Goal: Task Accomplishment & Management: Manage account settings

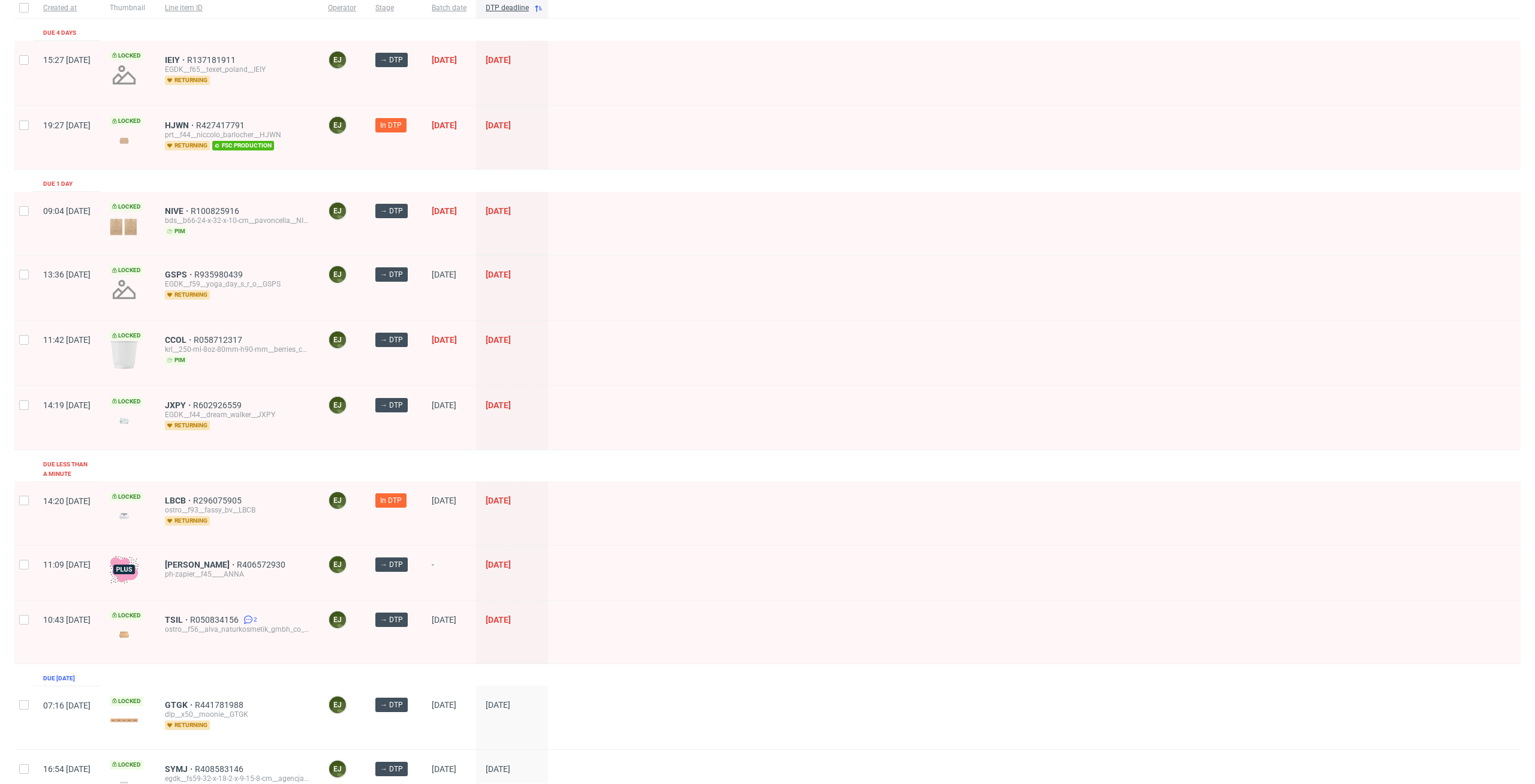
scroll to position [181, 0]
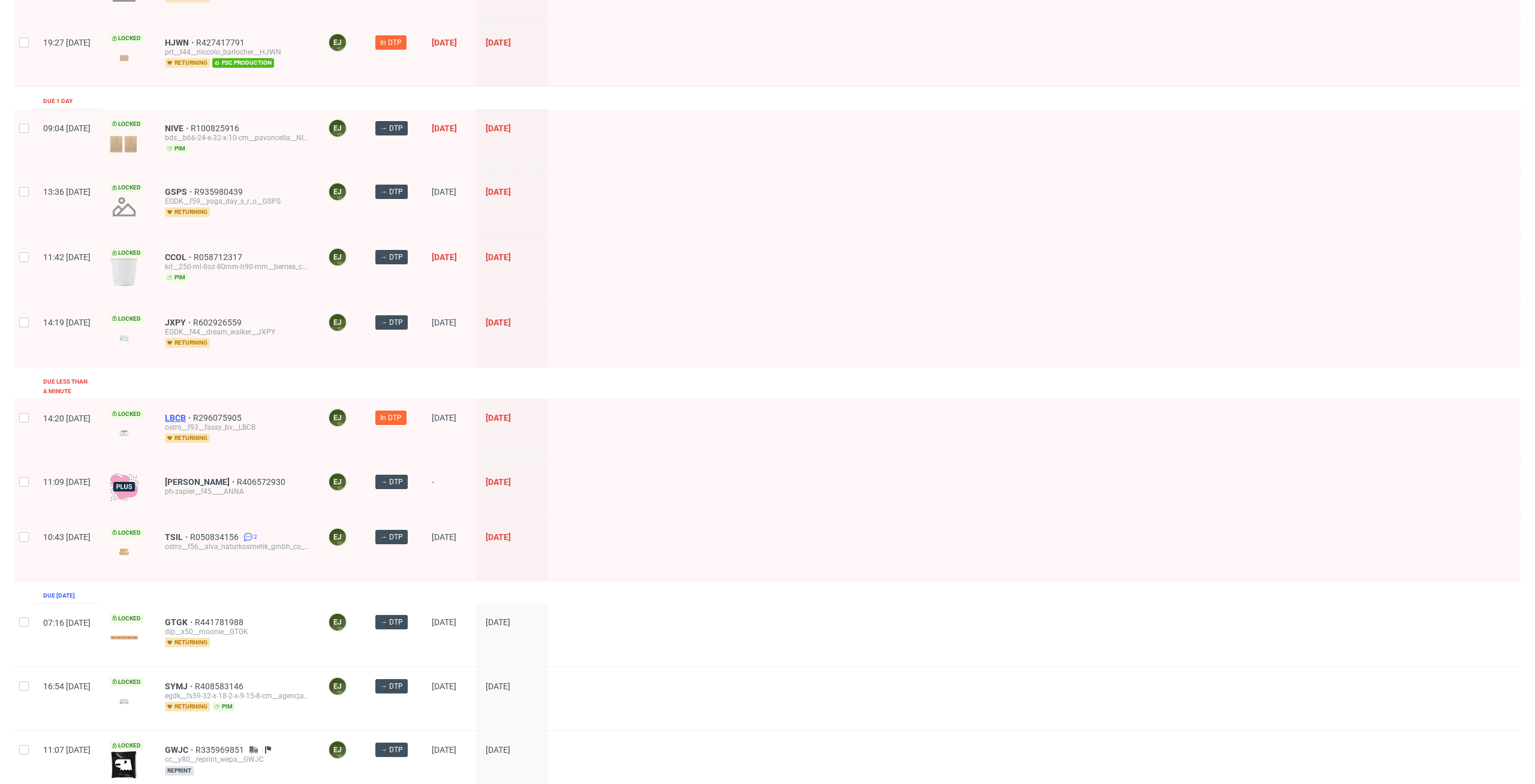
click at [193, 413] on span "LBCB" at bounding box center [179, 417] width 28 height 9
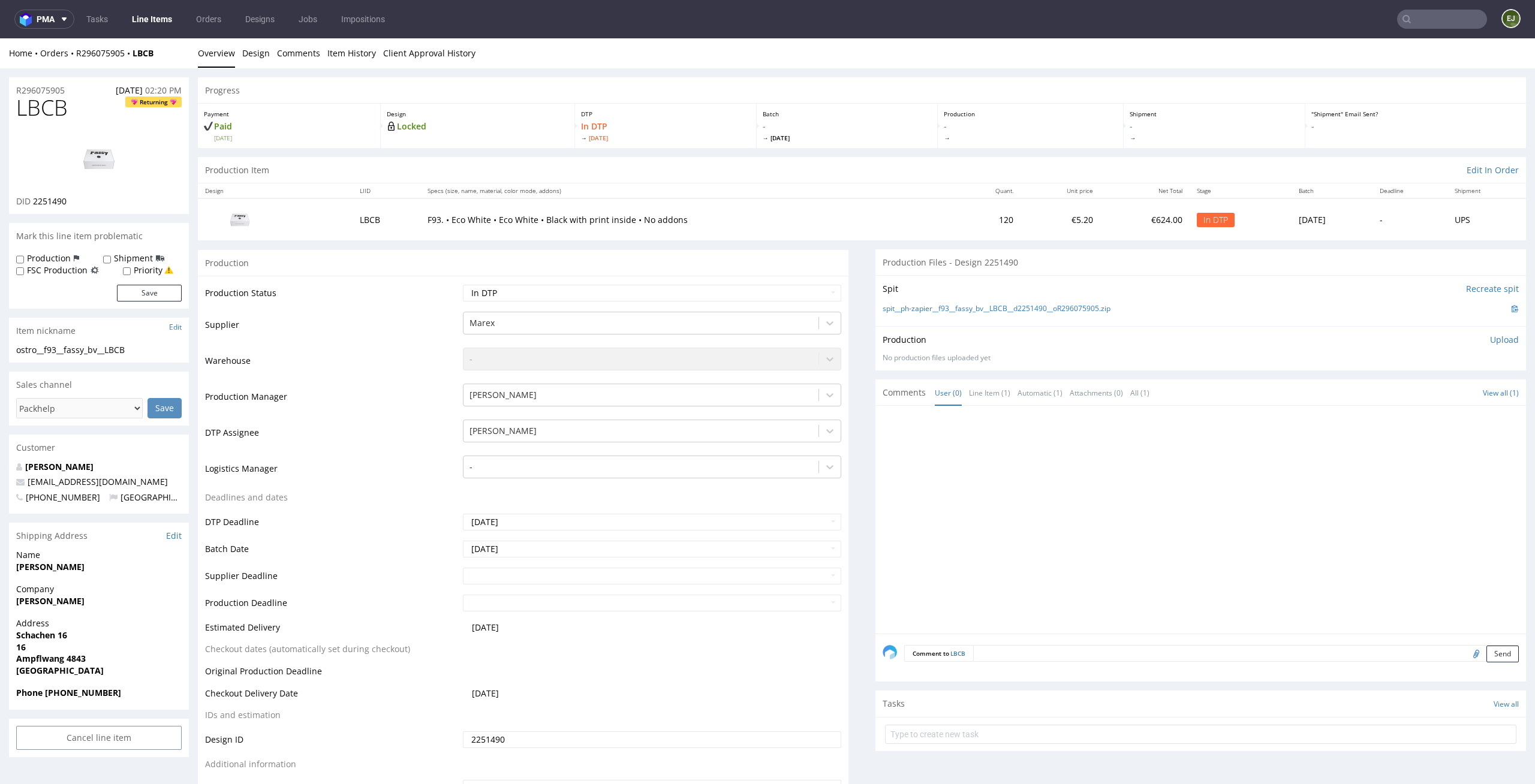
click at [563, 280] on div "Production Status Waiting for Artwork Waiting for Diecut Waiting for Mockup Wai…" at bounding box center [523, 545] width 650 height 538
click at [563, 286] on select "Waiting for Artwork Waiting for Diecut Waiting for Mockup Waiting for DTP Waiti…" at bounding box center [652, 293] width 379 height 17
select select "dtp_waiting_for_check"
click at [463, 285] on select "Waiting for Artwork Waiting for Diecut Waiting for Mockup Waiting for DTP Waiti…" at bounding box center [652, 293] width 379 height 17
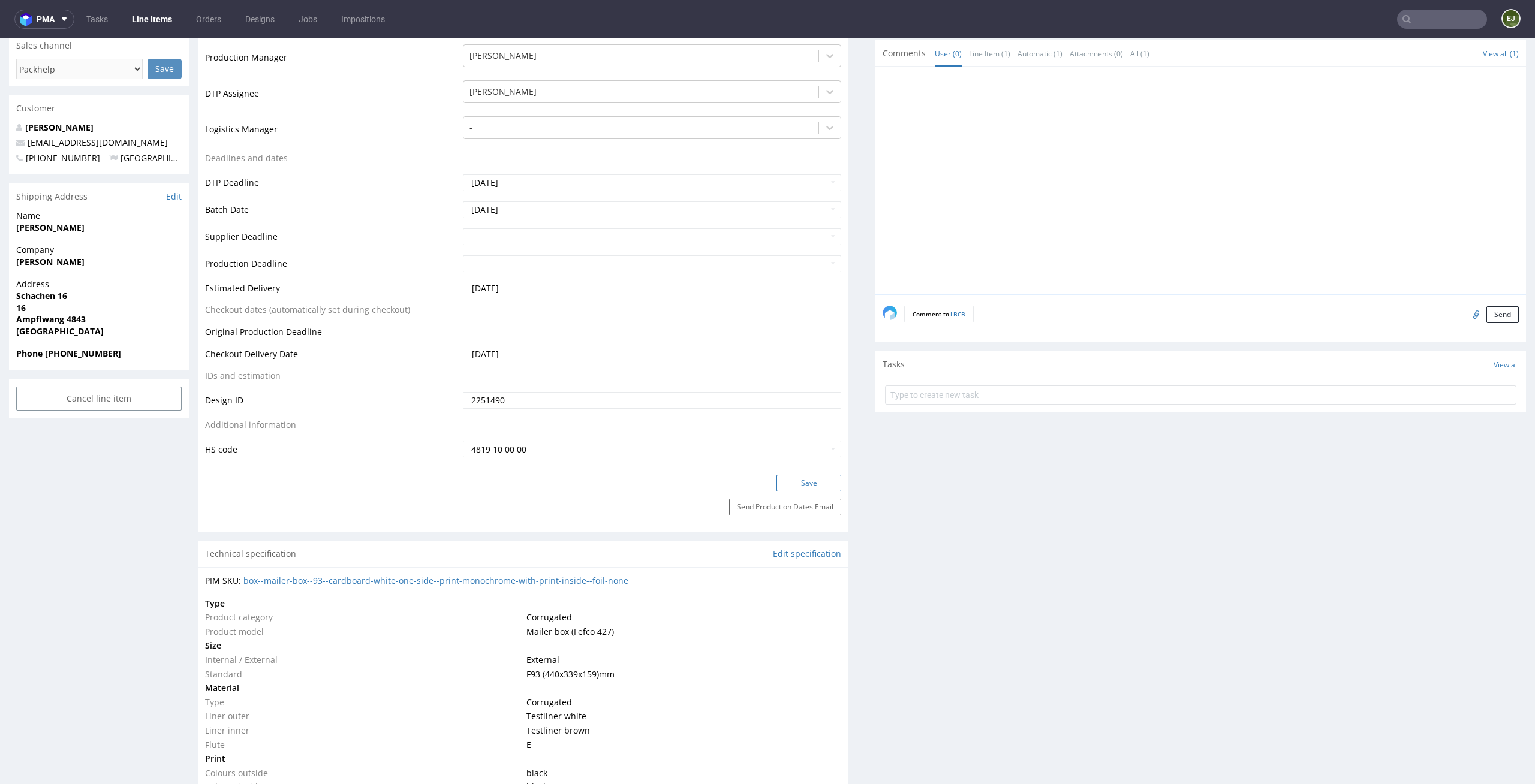
click at [828, 486] on button "Save" at bounding box center [808, 484] width 65 height 17
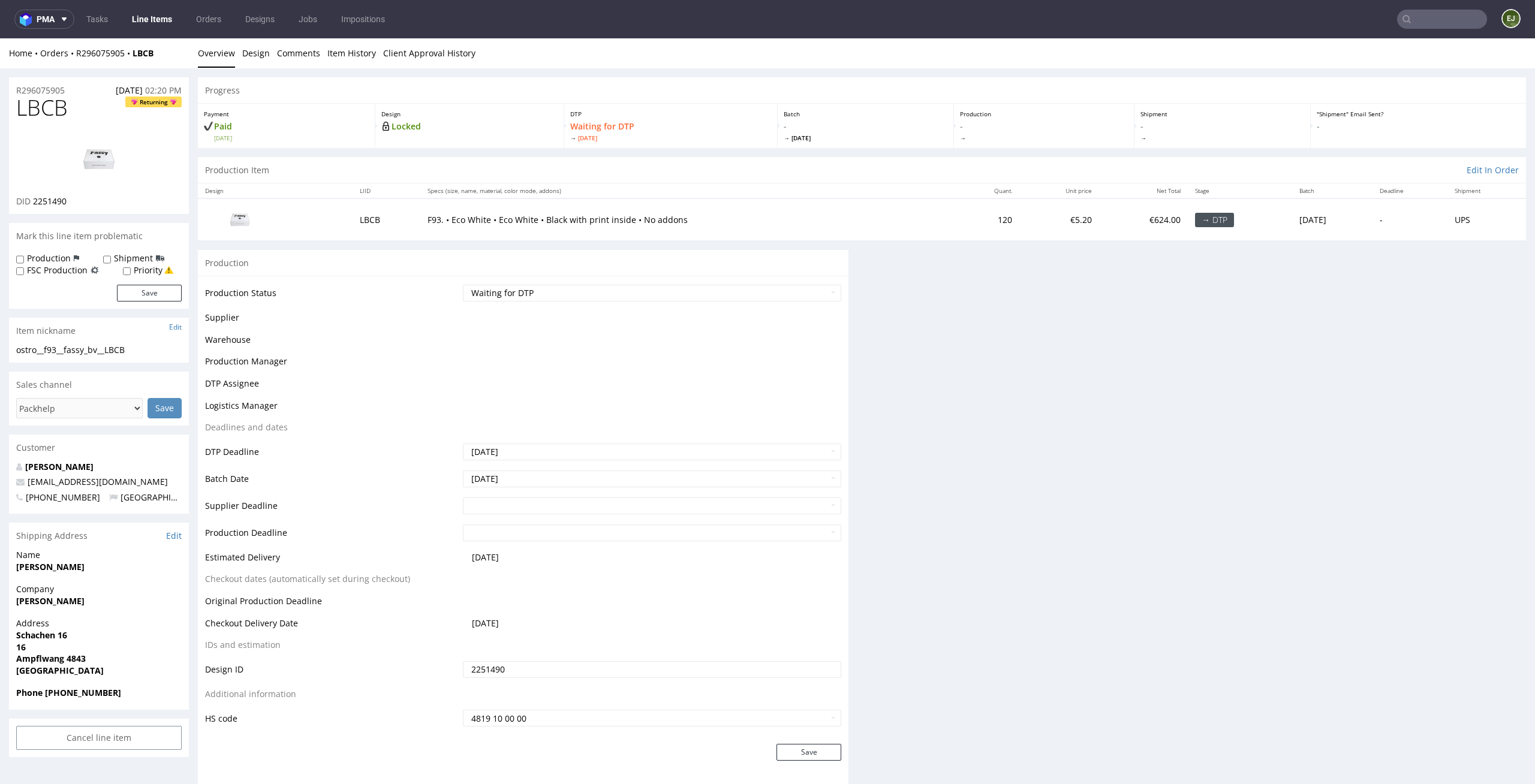
scroll to position [0, 0]
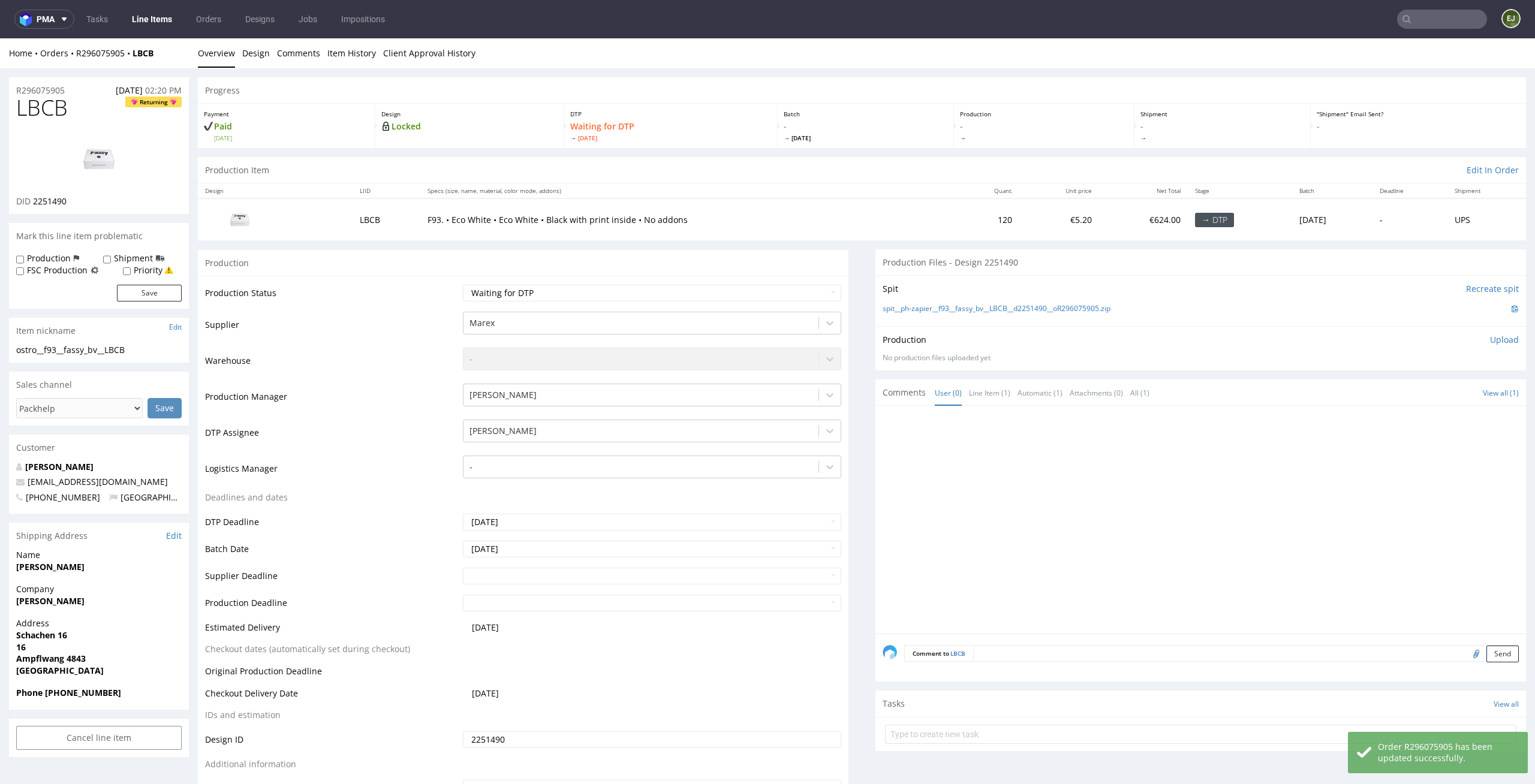
click at [157, 28] on link "Line Items" at bounding box center [152, 19] width 55 height 19
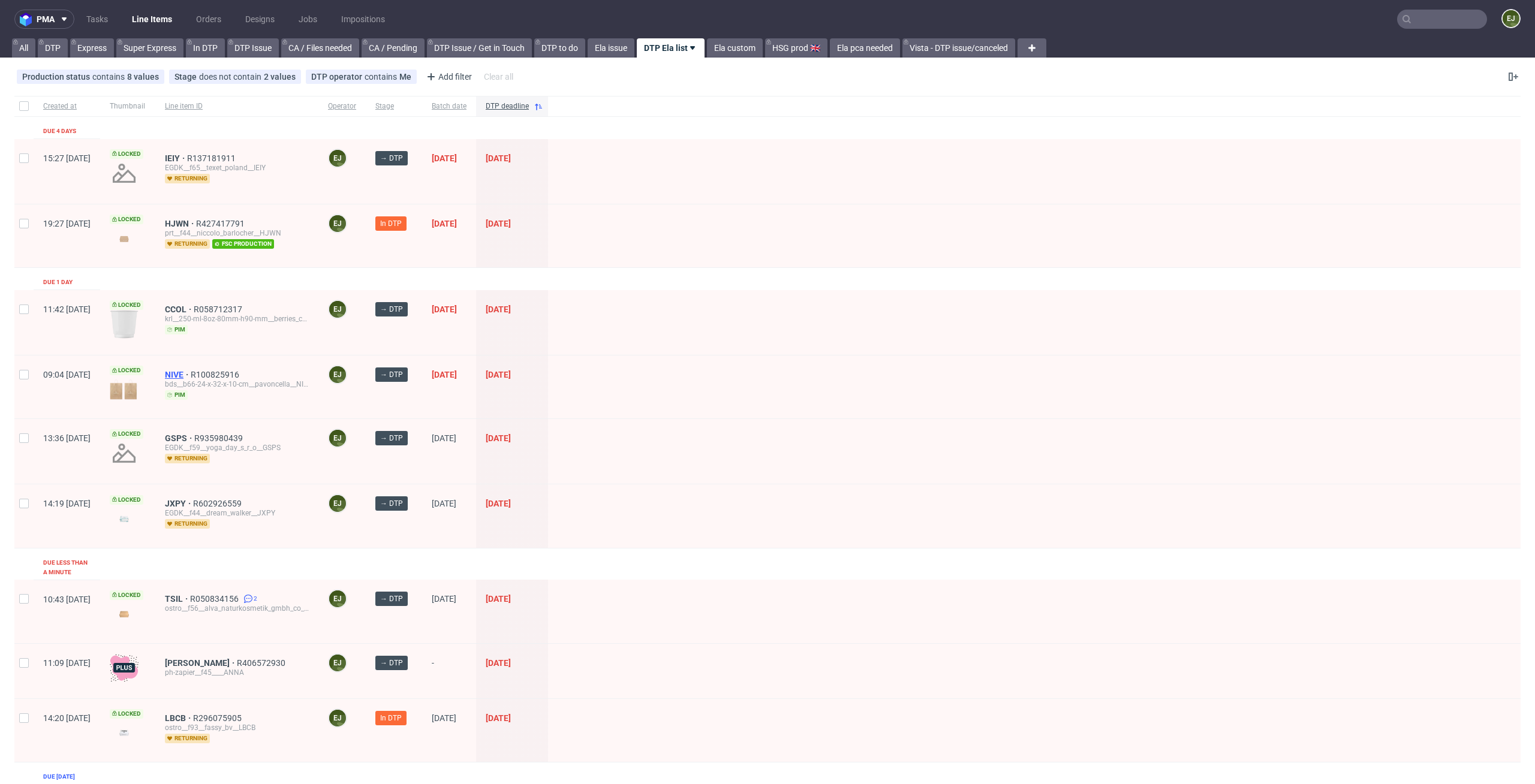
click at [191, 374] on span "NIVE" at bounding box center [177, 374] width 26 height 9
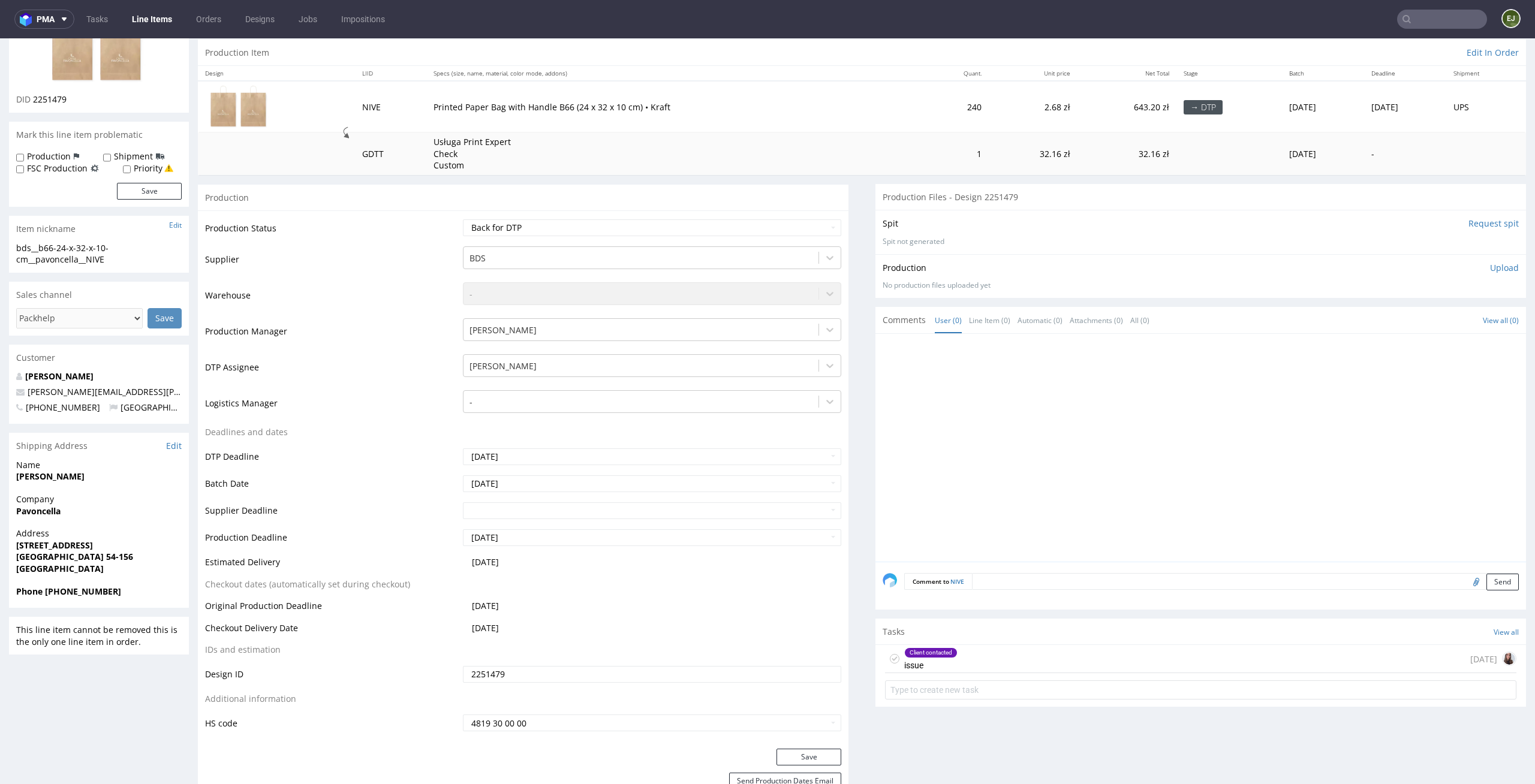
scroll to position [163, 0]
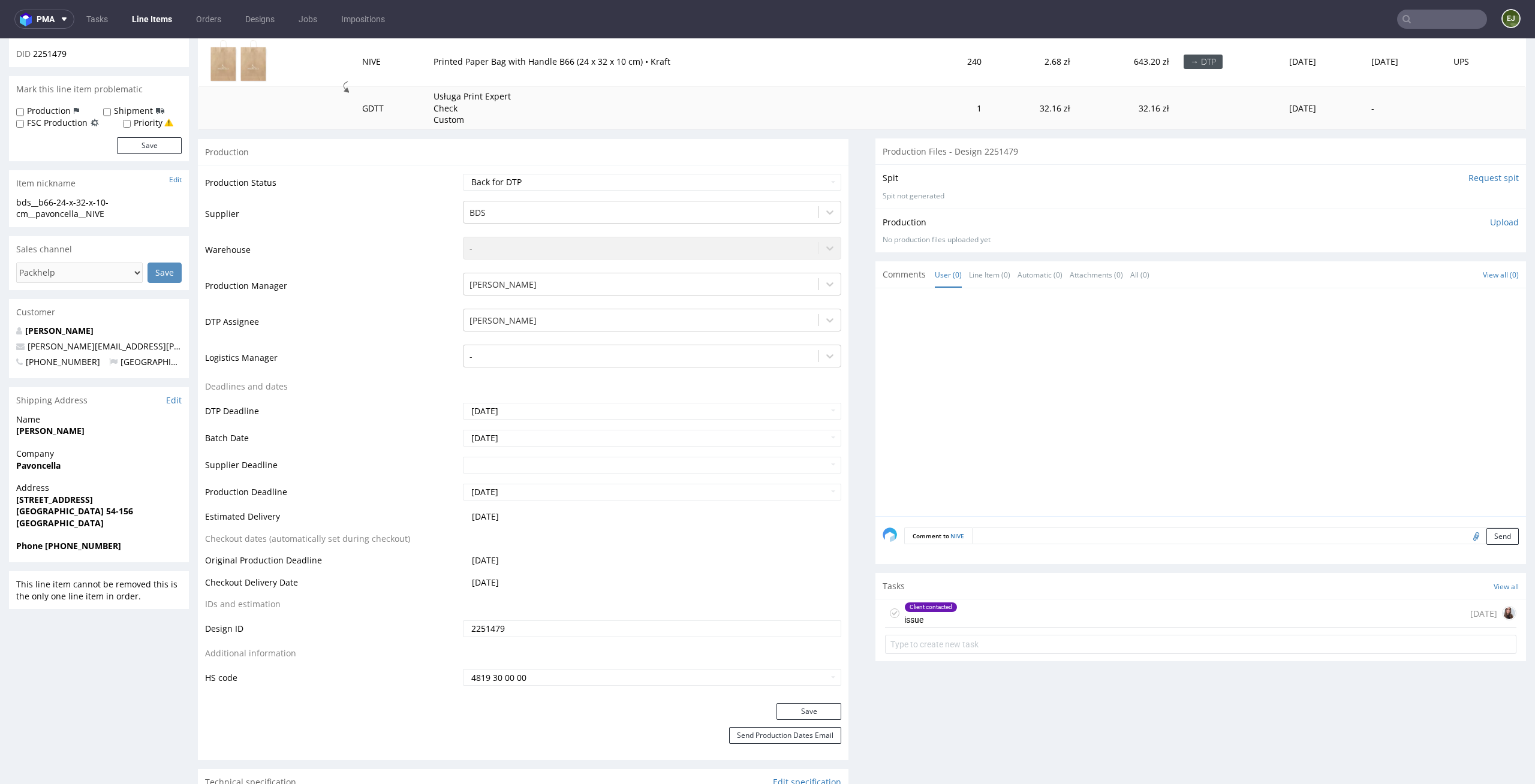
click at [982, 615] on div "Client contacted issue [DATE]" at bounding box center [1200, 614] width 631 height 28
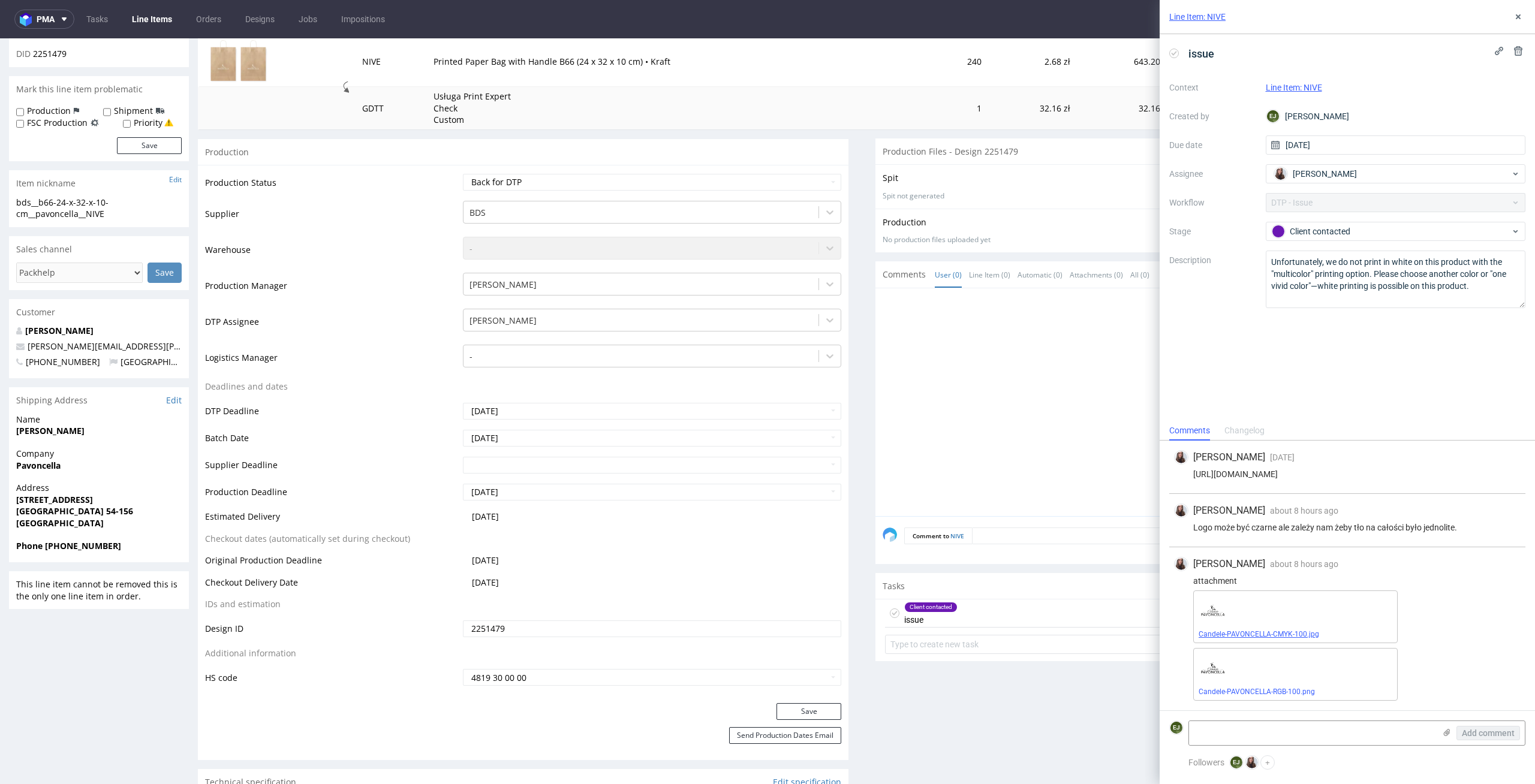
click at [1239, 631] on link "Candele-PAVONCELLA-CMYK-100.jpg" at bounding box center [1258, 634] width 120 height 9
click at [1229, 691] on link "Candele-PAVONCELLA-RGB-100.png" at bounding box center [1256, 691] width 116 height 9
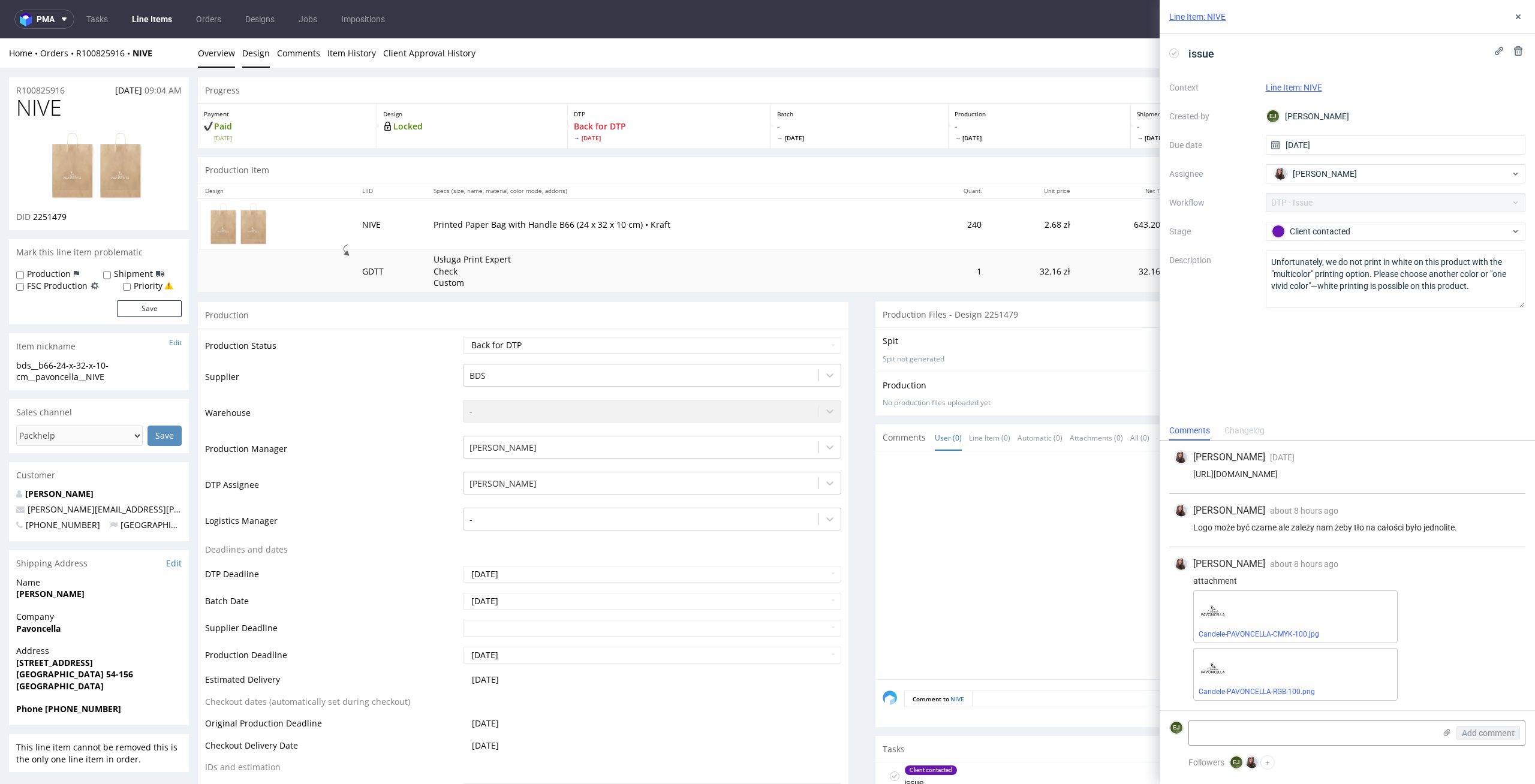
click at [256, 63] on link "Design" at bounding box center [256, 53] width 28 height 29
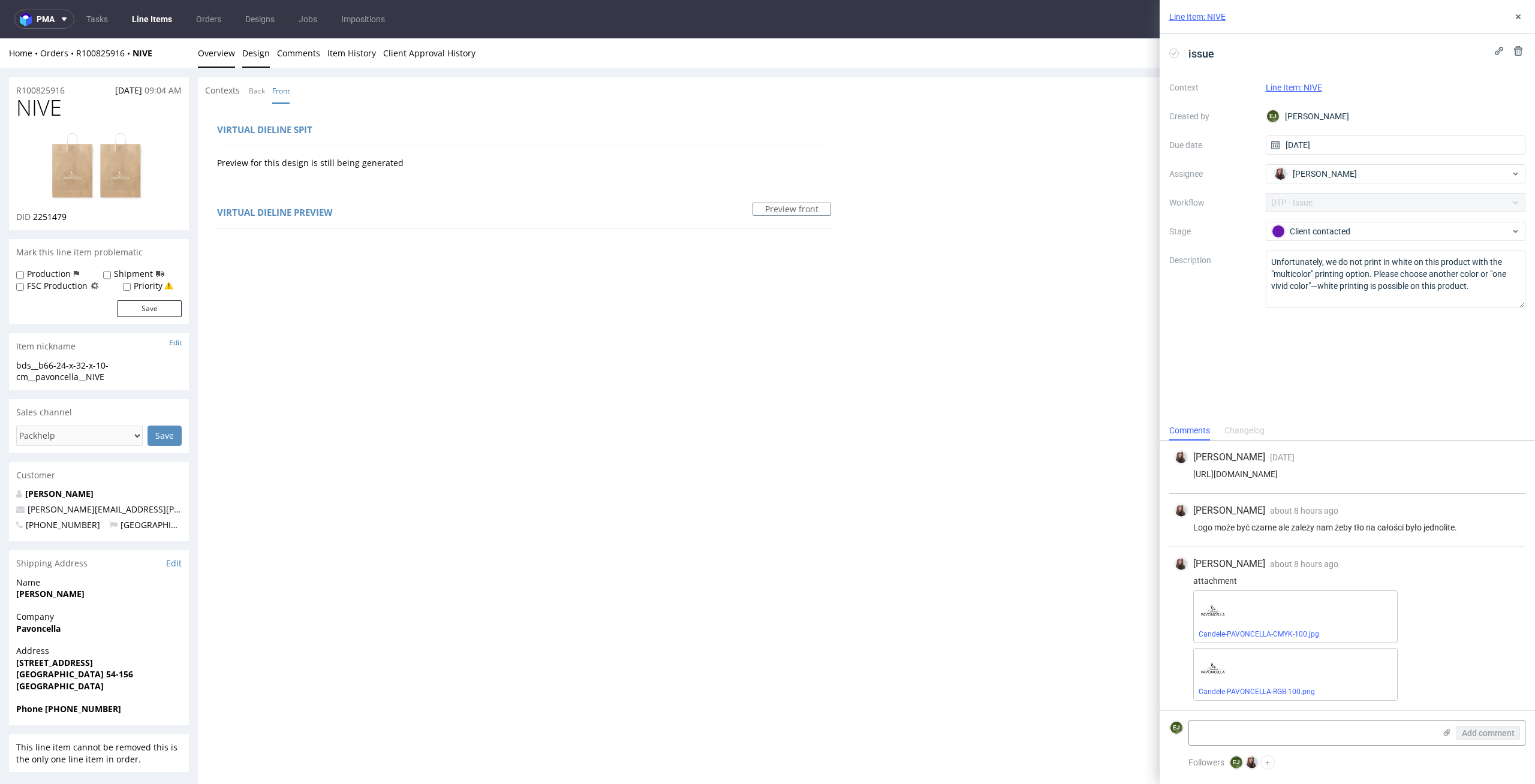
click at [210, 58] on link "Overview" at bounding box center [217, 53] width 37 height 29
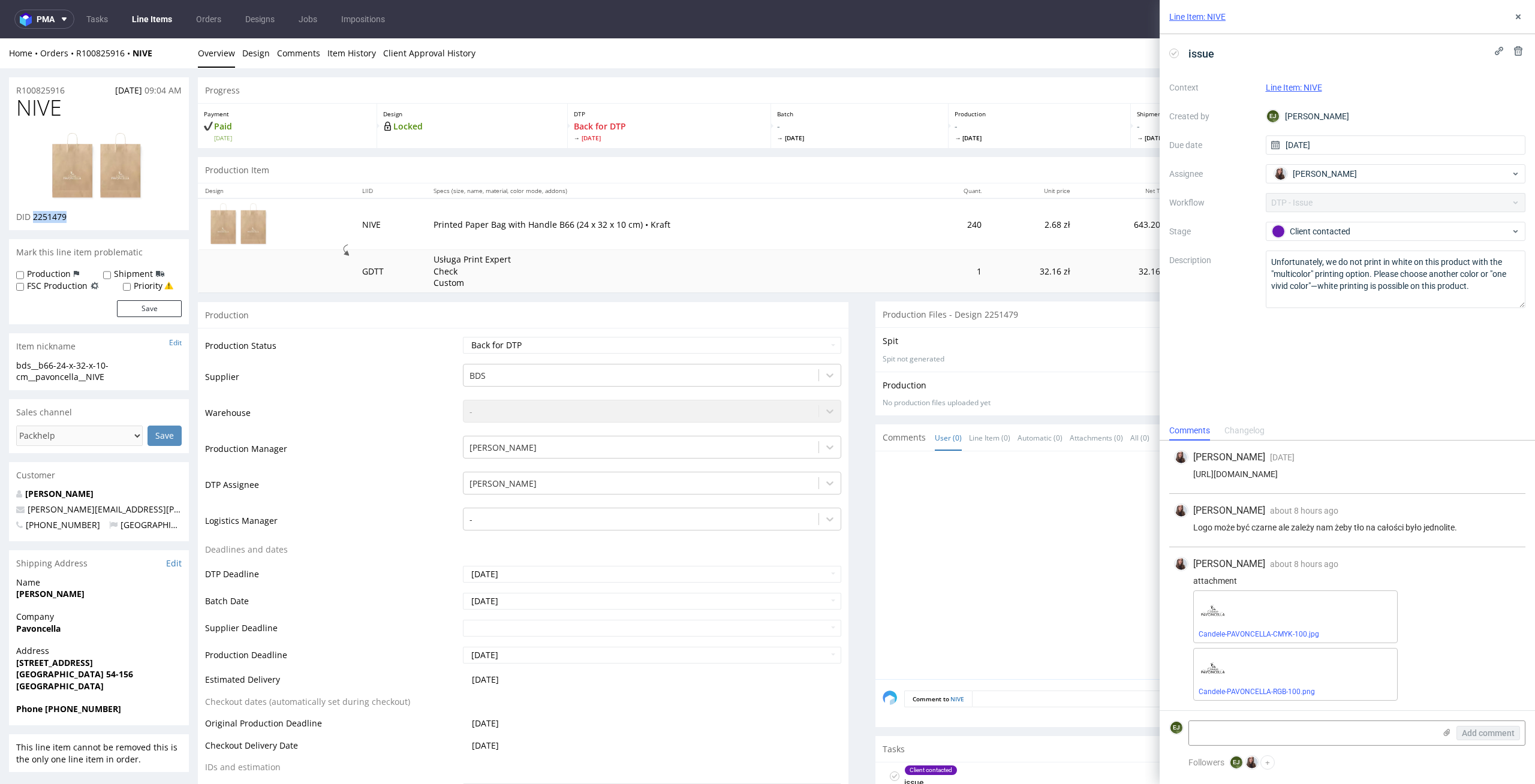
drag, startPoint x: 70, startPoint y: 216, endPoint x: 32, endPoint y: 218, distance: 38.1
click at [32, 218] on div "DID 2251479" at bounding box center [99, 216] width 165 height 12
copy span "2251479"
click at [663, 355] on td "Waiting for Artwork Waiting for Diecut Waiting for Mockup Waiting for DTP Waiti…" at bounding box center [651, 349] width 382 height 27
click at [672, 343] on select "Waiting for Artwork Waiting for Diecut Waiting for Mockup Waiting for DTP Waiti…" at bounding box center [652, 345] width 379 height 17
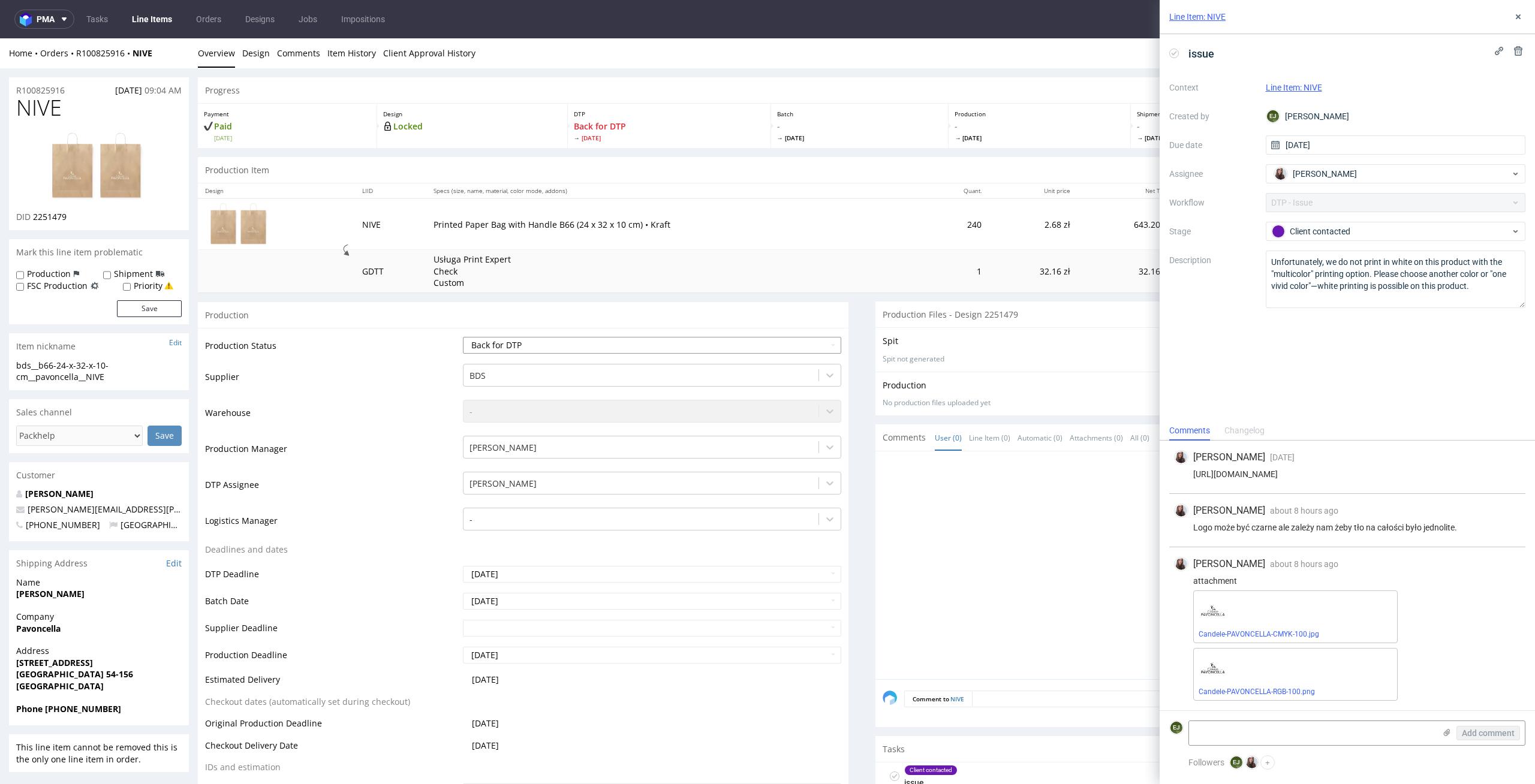
select select "dtp_in_process"
click at [463, 337] on select "Waiting for Artwork Waiting for Diecut Waiting for Mockup Waiting for DTP Waiti…" at bounding box center [652, 345] width 379 height 17
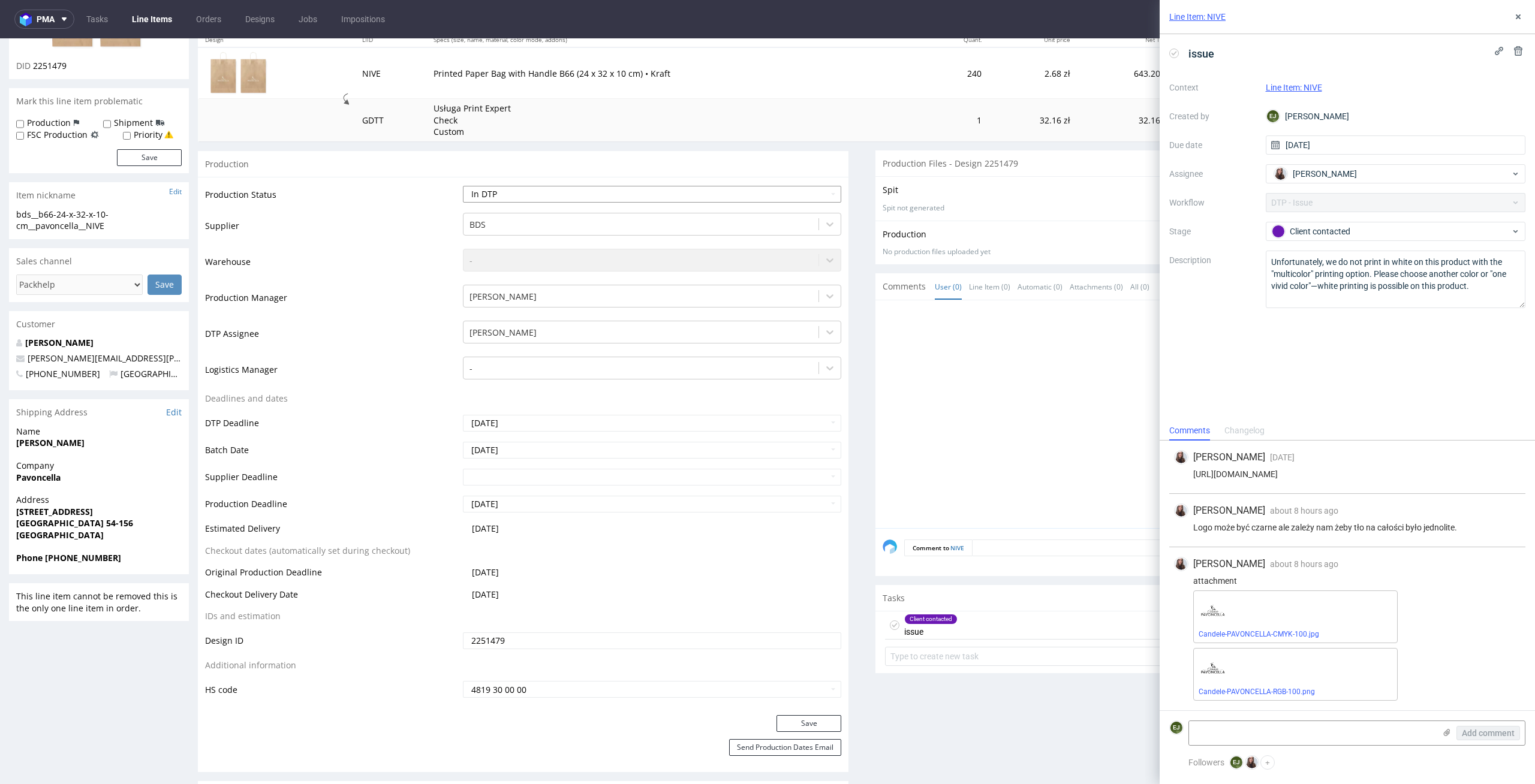
scroll to position [325, 0]
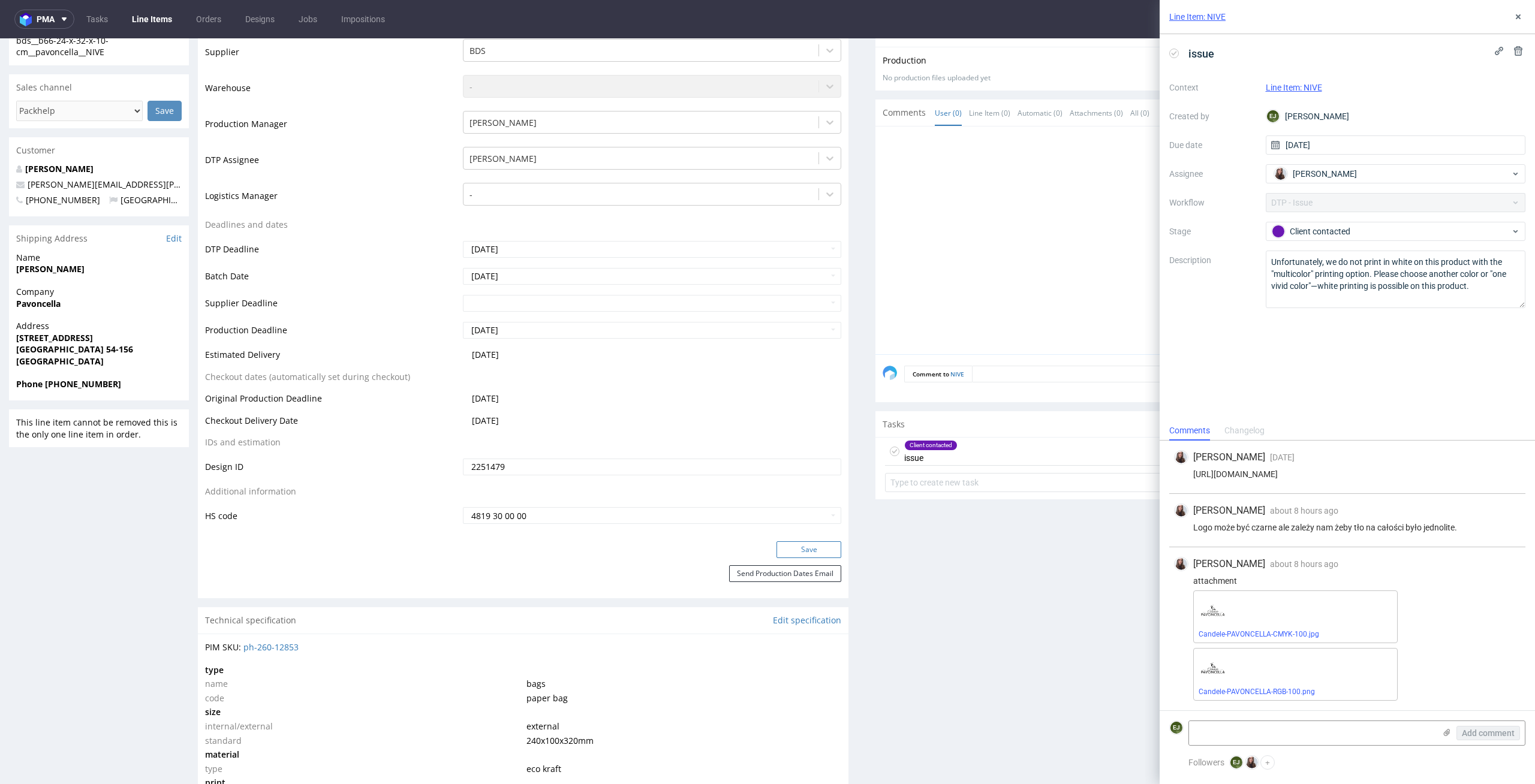
click at [818, 555] on button "Save" at bounding box center [808, 550] width 65 height 17
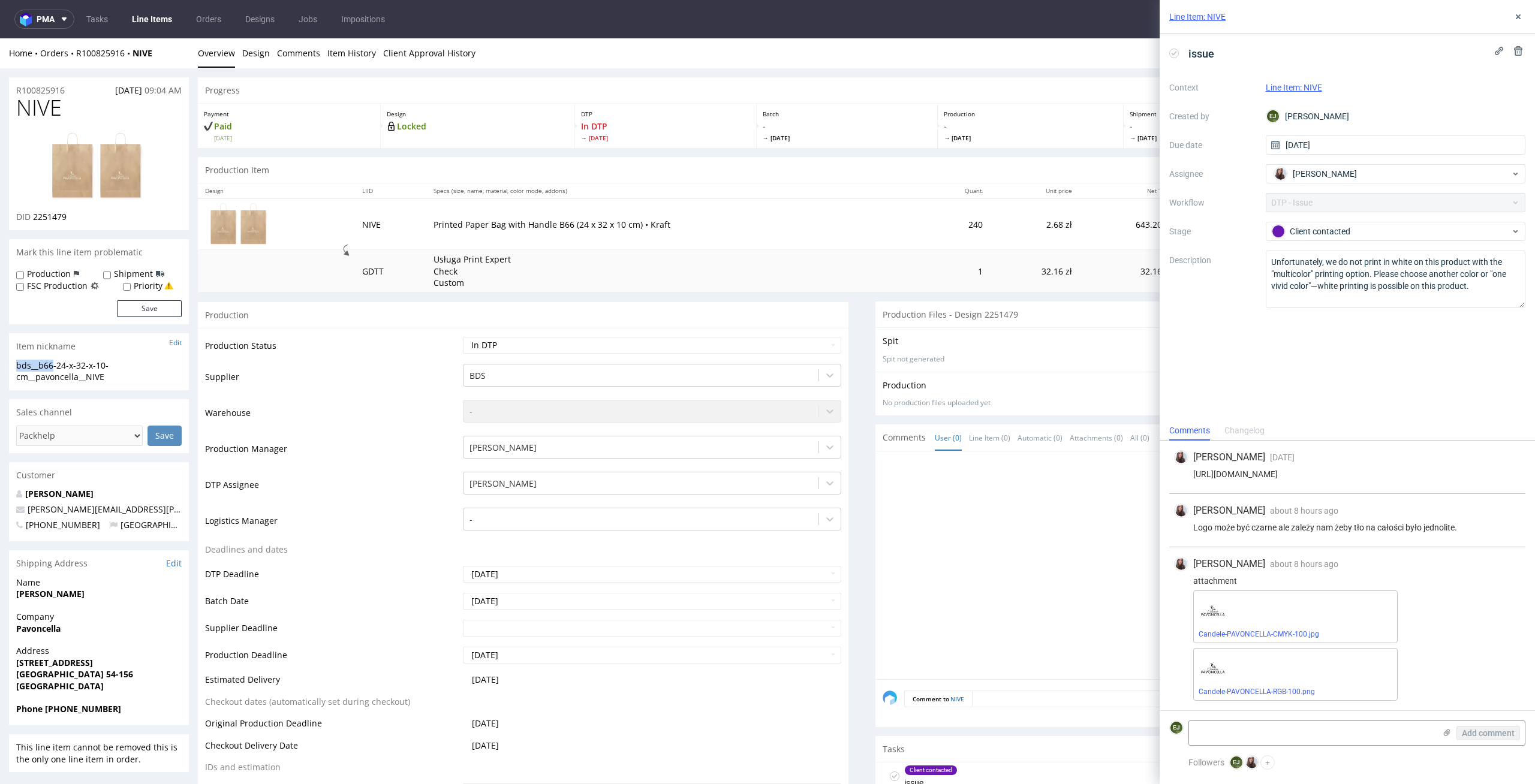
drag, startPoint x: 55, startPoint y: 365, endPoint x: 0, endPoint y: 356, distance: 55.7
copy section "bds__b66"
click at [798, 244] on td "Printed Paper Bag with Handle B66 (24 x 32 x 10 cm) • Kraft" at bounding box center [675, 224] width 499 height 51
click at [1302, 634] on link "Candele-PAVONCELLA-CMYK-100.jpg" at bounding box center [1258, 634] width 120 height 9
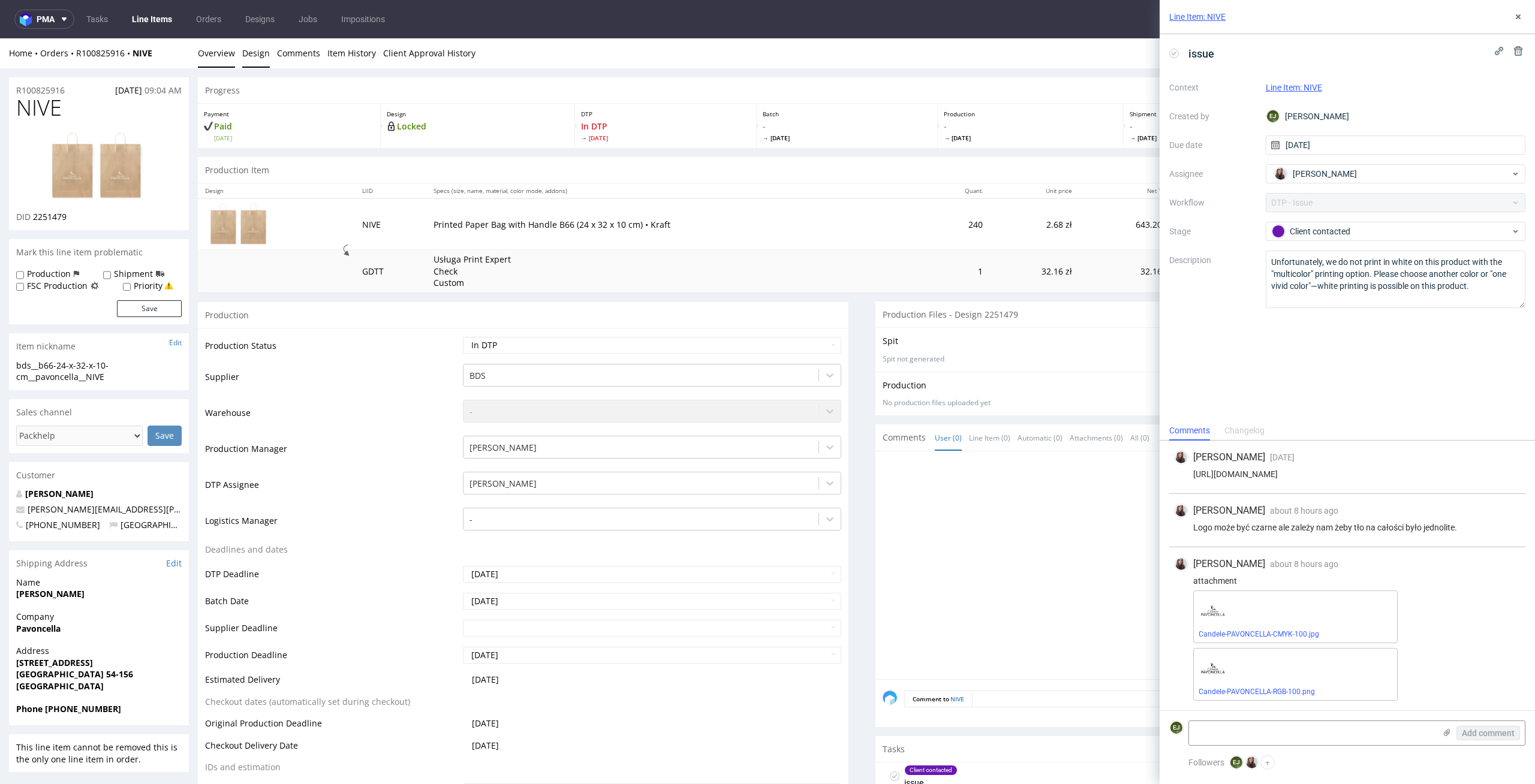
click at [256, 53] on link "Design" at bounding box center [256, 53] width 28 height 29
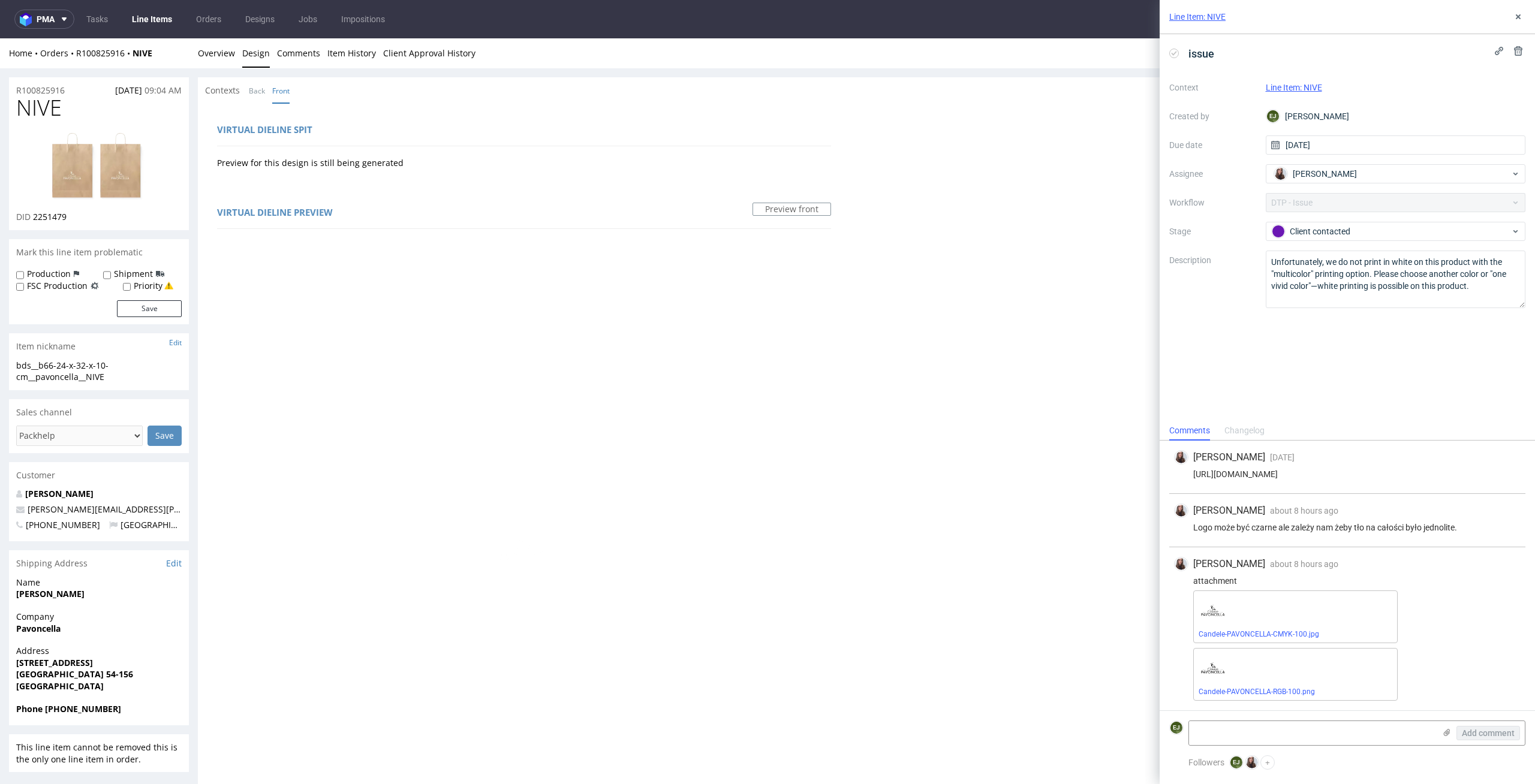
scroll to position [459, 0]
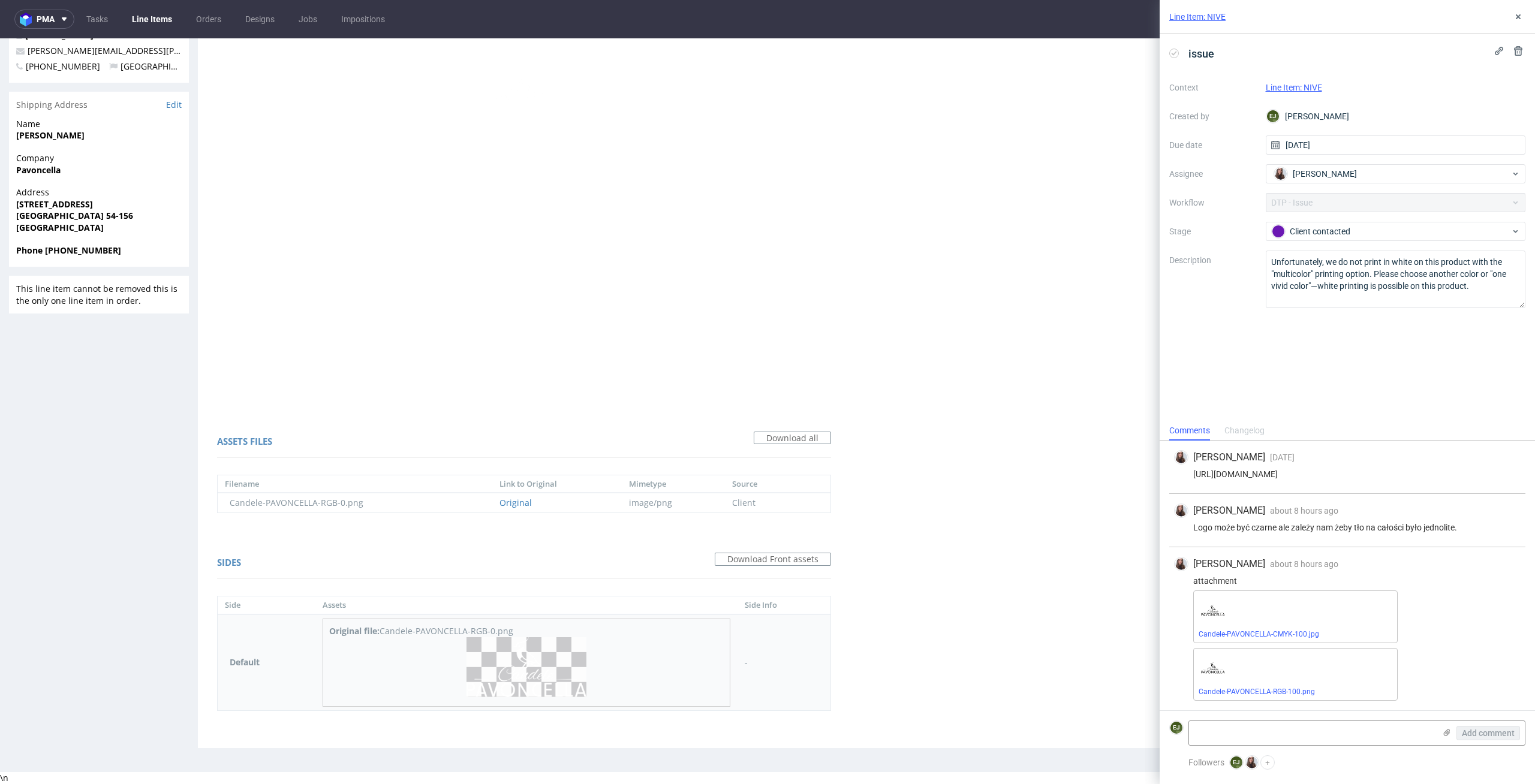
click at [506, 646] on img at bounding box center [526, 667] width 120 height 60
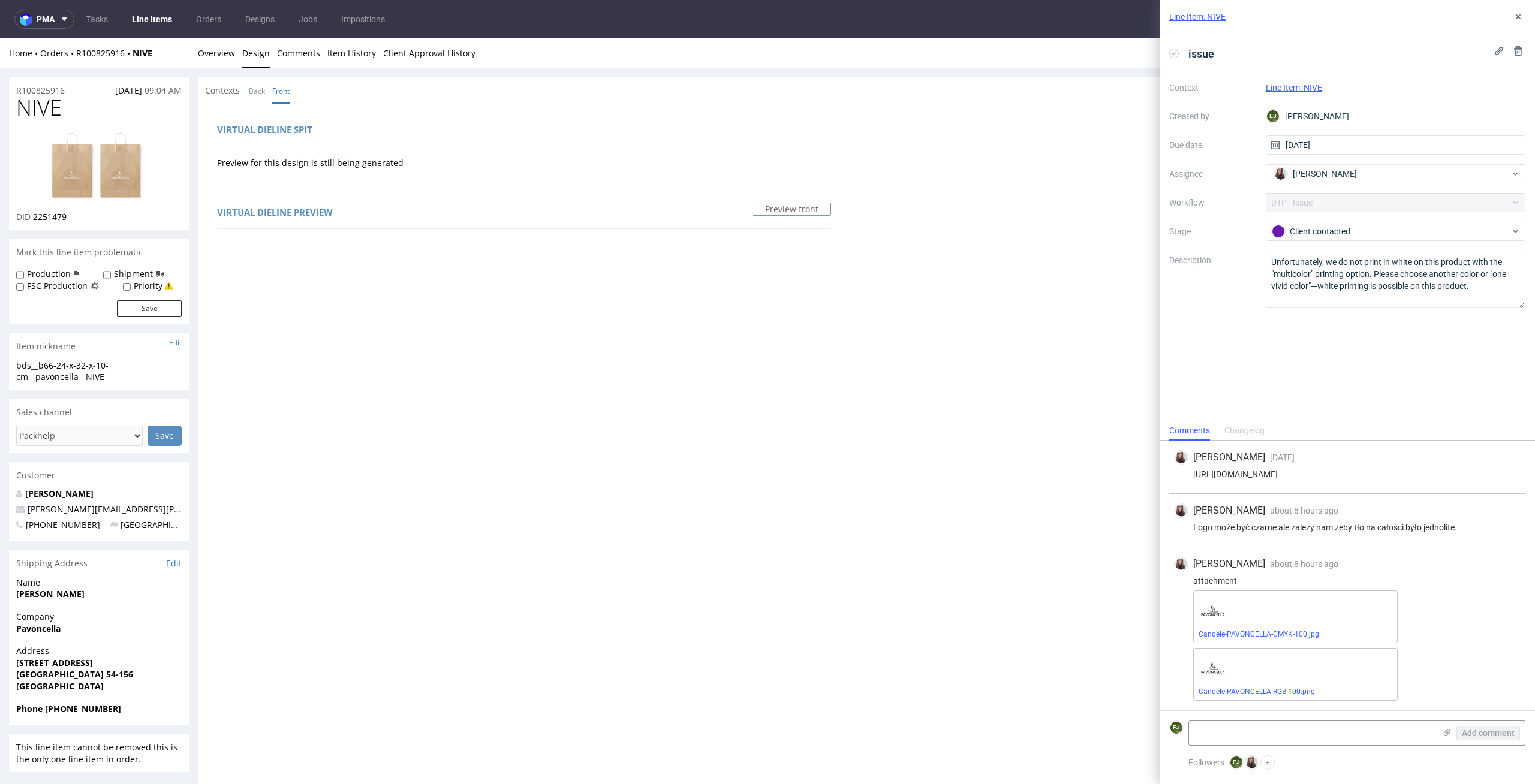
click at [115, 144] on img at bounding box center [99, 167] width 96 height 70
click at [228, 53] on link "Overview" at bounding box center [217, 53] width 37 height 29
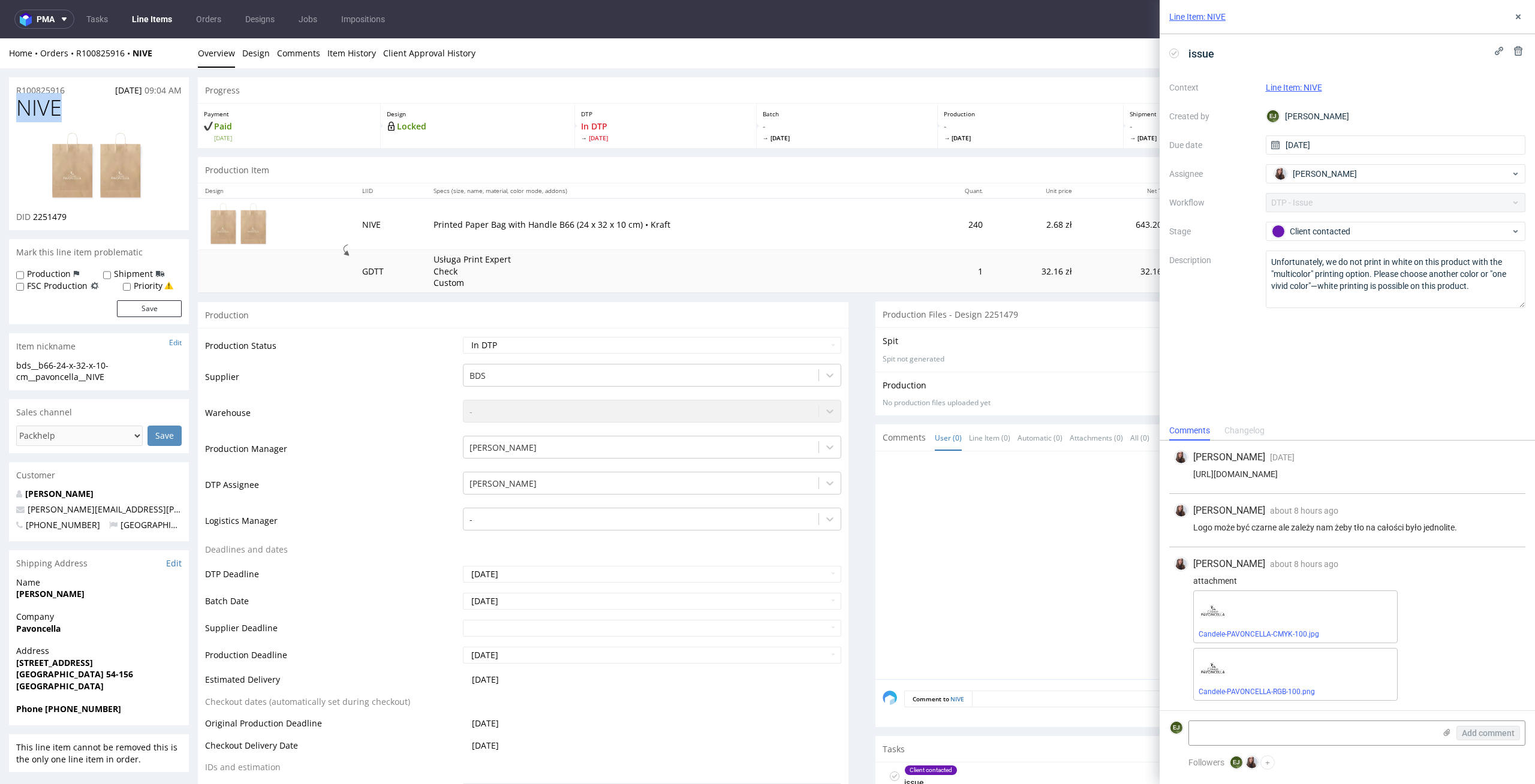
drag, startPoint x: 108, startPoint y: 103, endPoint x: 0, endPoint y: 103, distance: 108.0
copy span "NIVE"
drag, startPoint x: 70, startPoint y: 221, endPoint x: 35, endPoint y: 220, distance: 35.0
click at [35, 220] on div "DID 2251479" at bounding box center [99, 216] width 165 height 12
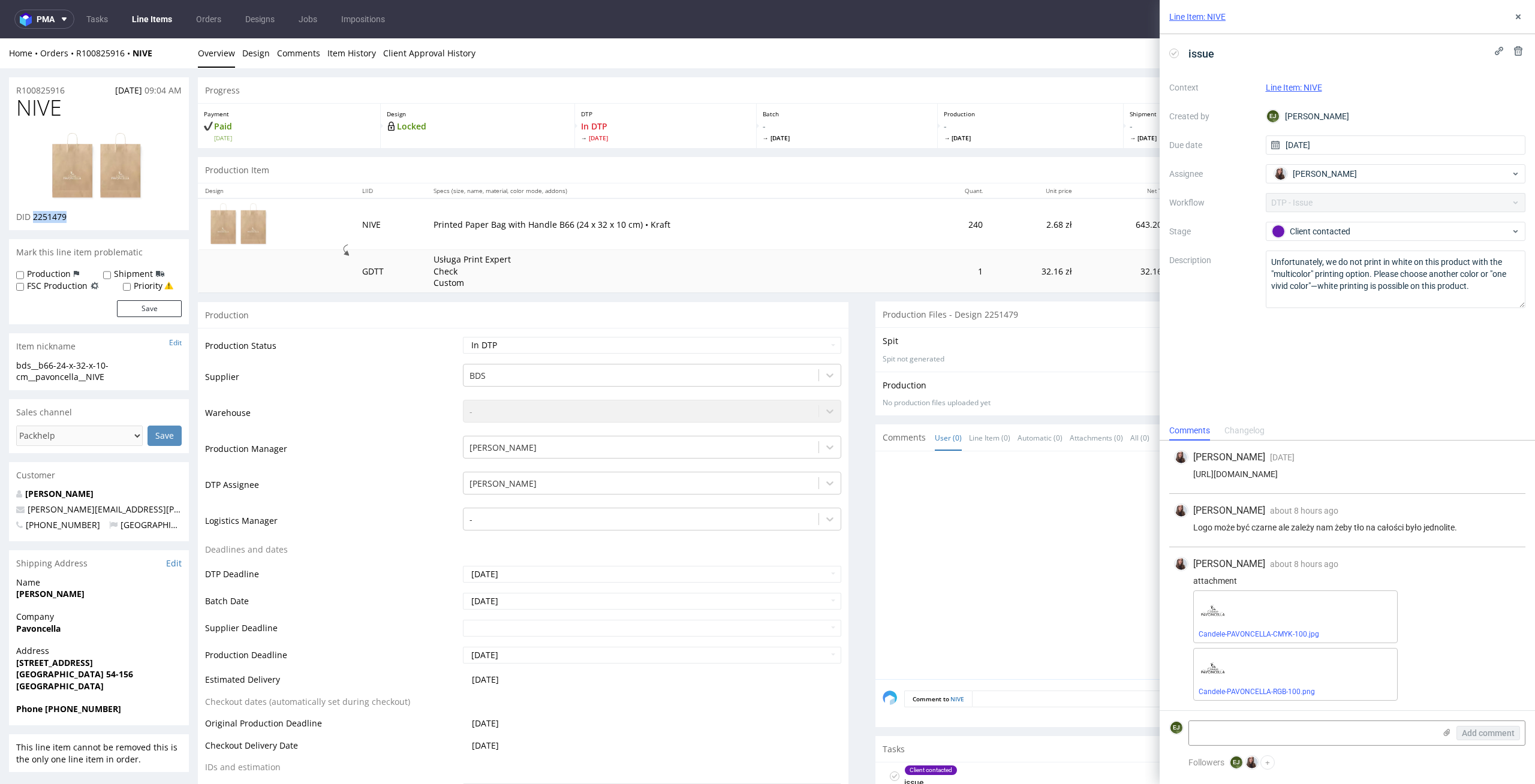
copy span "2251479"
drag, startPoint x: 121, startPoint y: 379, endPoint x: 13, endPoint y: 367, distance: 108.7
click at [13, 367] on div "bds__b66-24-x-32-x-10-cm__pavoncella__NIVE bds__b66-24-x-32-x-10-cm __pavoncell…" at bounding box center [99, 375] width 179 height 31
copy div "bds__b66-24-x-32-x-10-cm__pavoncella__NIVE"
drag, startPoint x: 72, startPoint y: 216, endPoint x: 32, endPoint y: 216, distance: 40.0
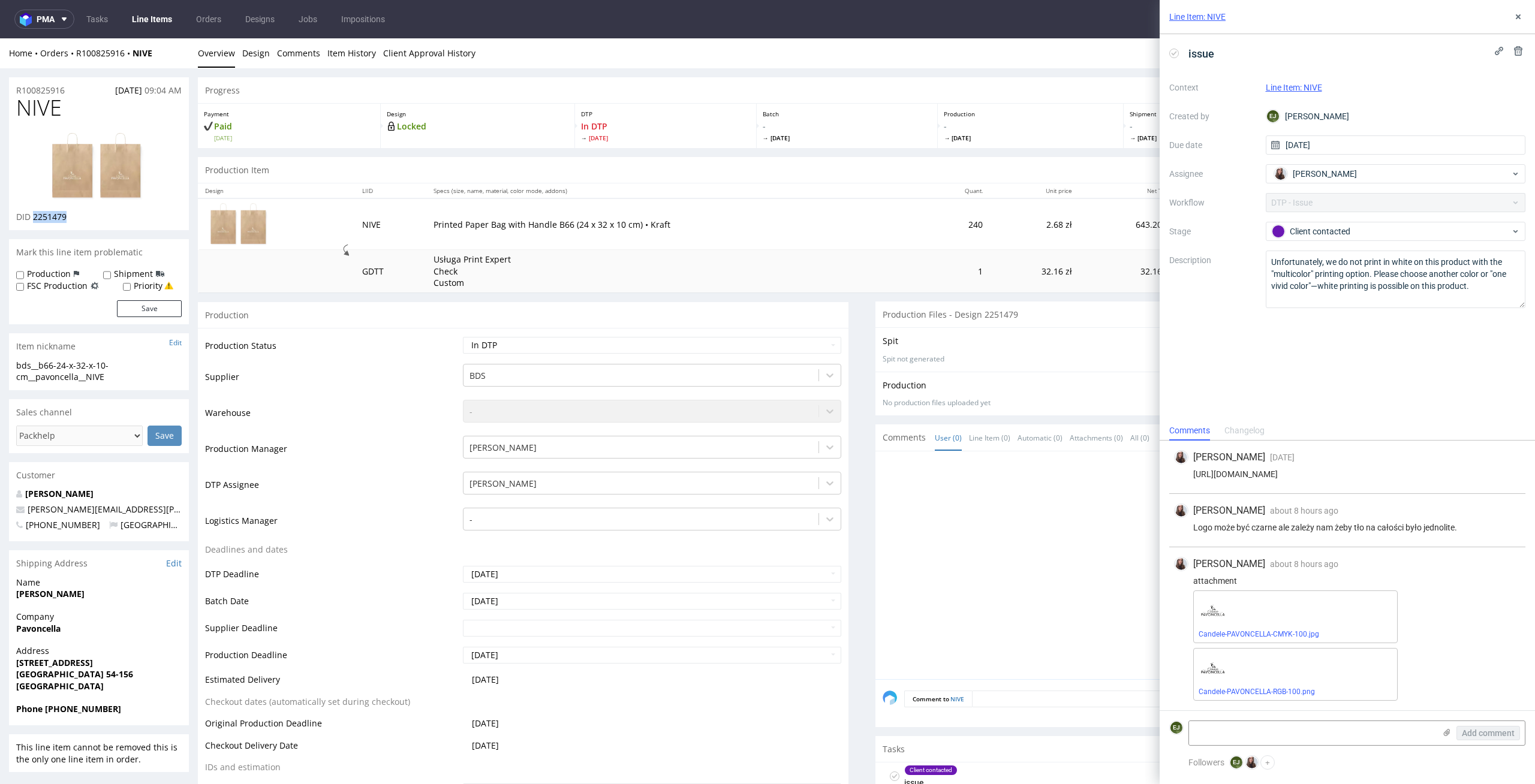
click at [32, 216] on div "DID 2251479" at bounding box center [99, 216] width 165 height 12
copy span "2251479"
drag, startPoint x: 73, startPoint y: 90, endPoint x: 0, endPoint y: 98, distance: 73.4
copy div "[DATE] 09:04 AM"
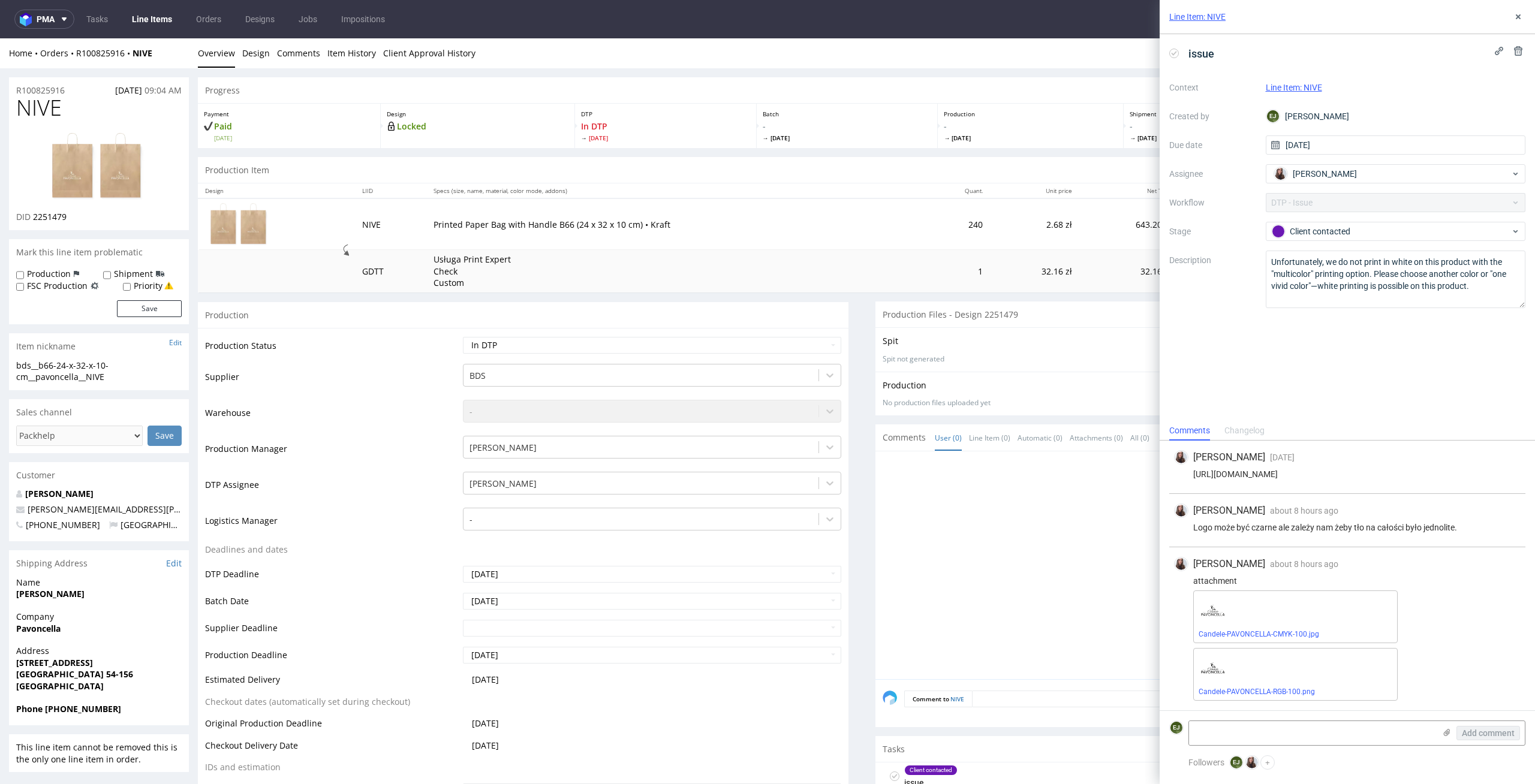
click at [74, 97] on h1 "NIVE" at bounding box center [99, 108] width 165 height 24
drag, startPoint x: 74, startPoint y: 88, endPoint x: 0, endPoint y: 86, distance: 74.0
copy p "R100825916"
click at [1516, 16] on use at bounding box center [1518, 16] width 5 height 5
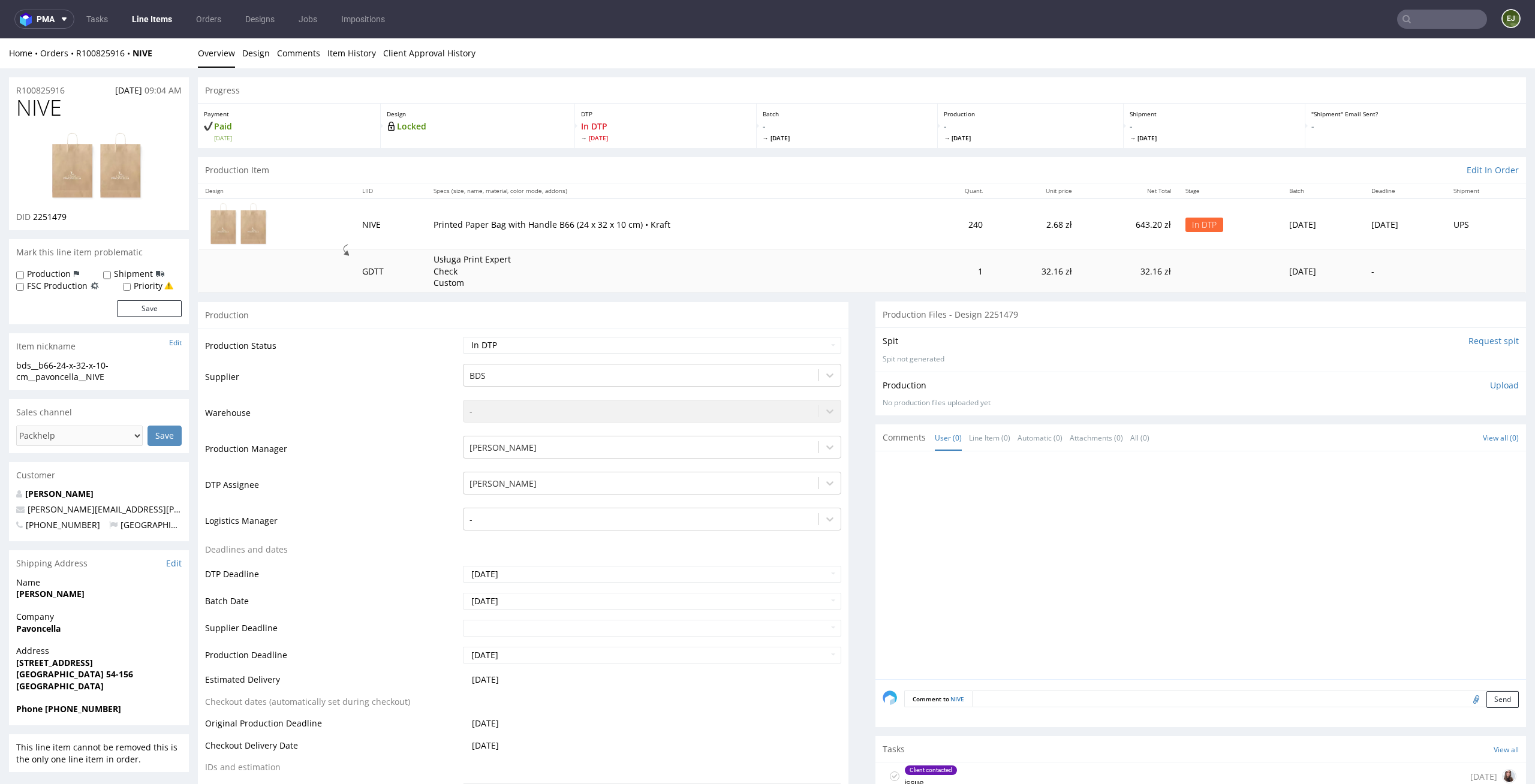
click at [1490, 385] on p "Upload" at bounding box center [1504, 385] width 28 height 12
click at [1407, 434] on div "Add files" at bounding box center [1433, 439] width 60 height 18
type input "C:\fakepath\bds__b66-24-x-32-x-10-cm__pavoncella__NIVE__d2251479__oR100825916.p…"
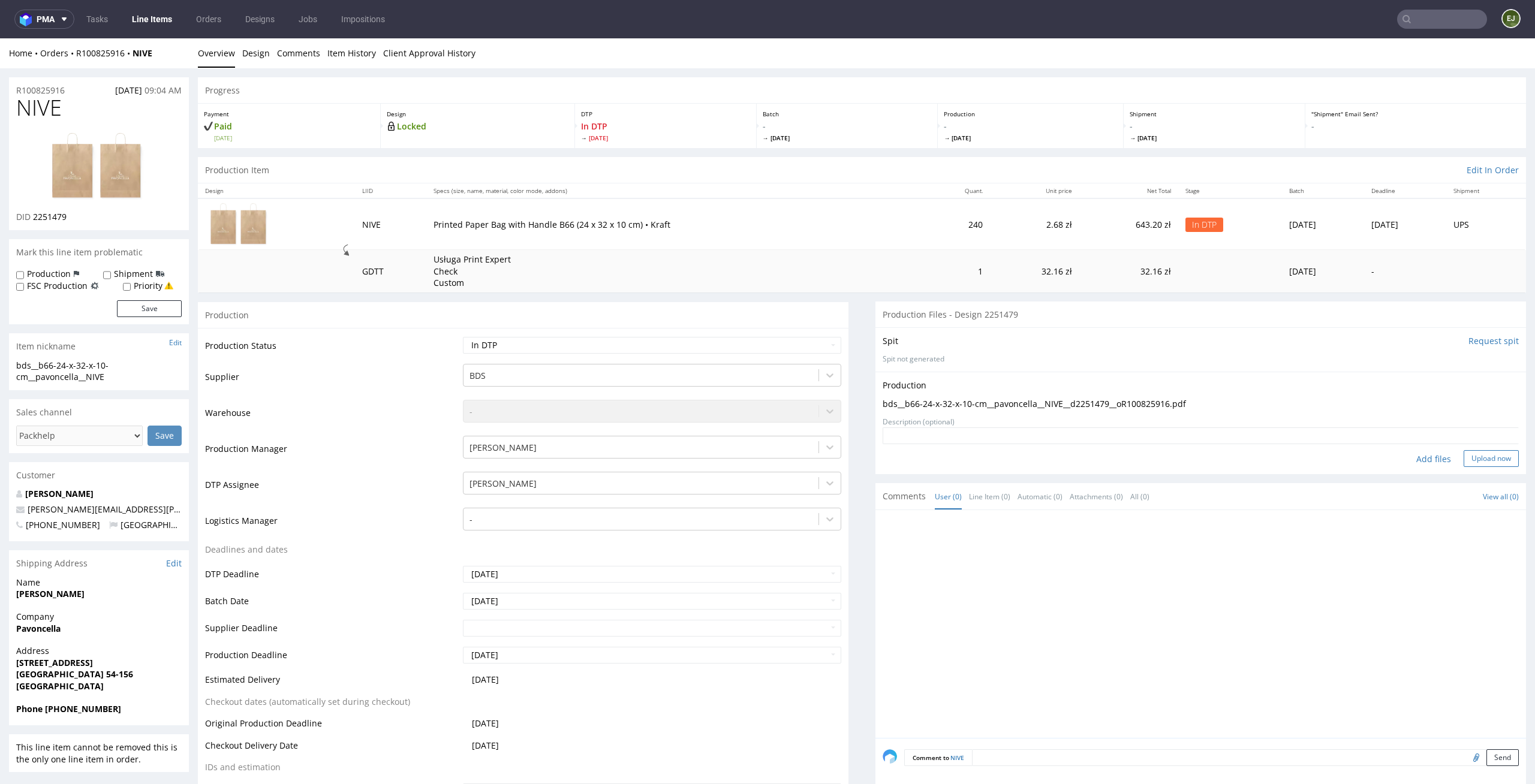
click at [1482, 454] on button "Upload now" at bounding box center [1490, 459] width 55 height 17
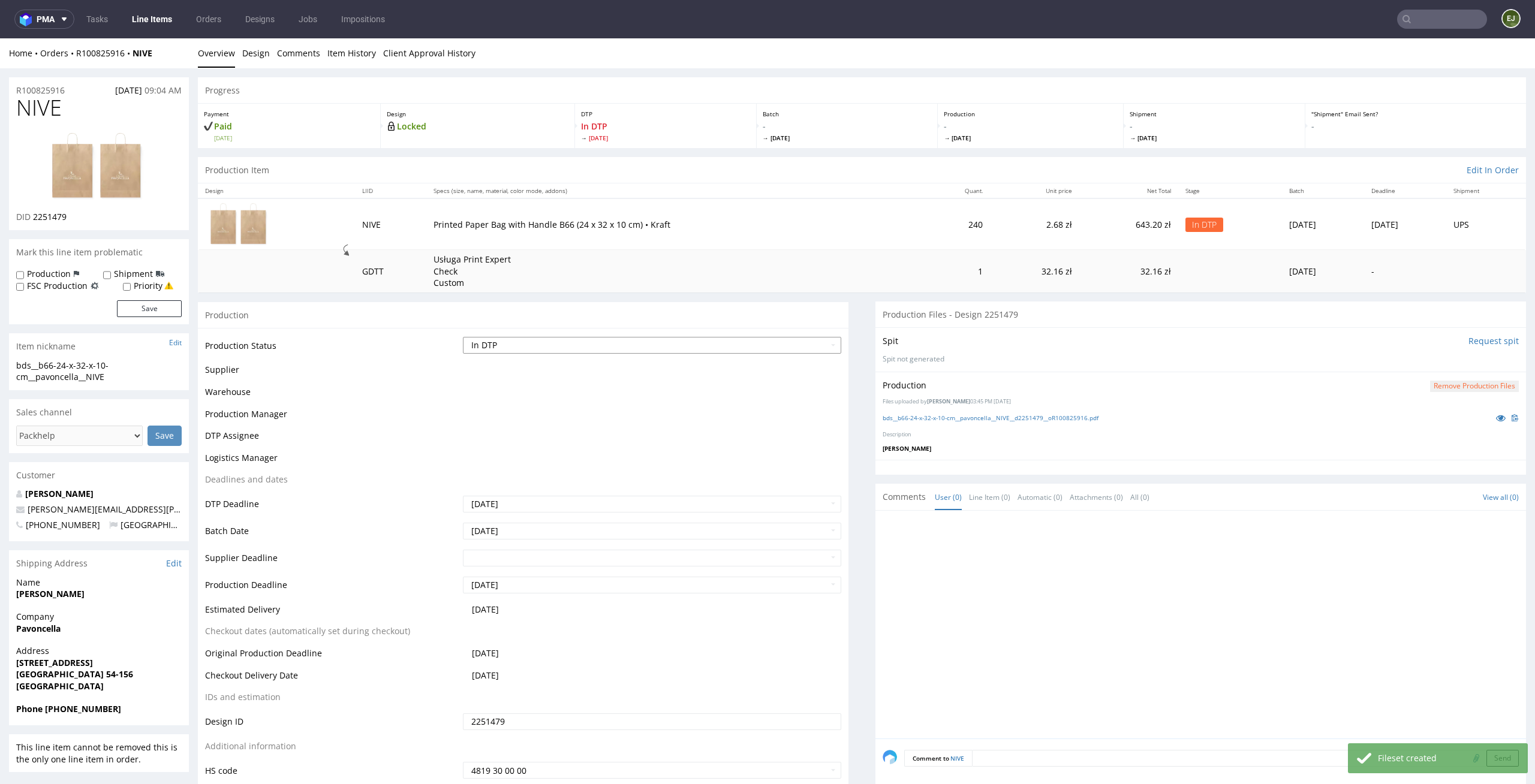
click at [788, 347] on select "Waiting for Artwork Waiting for Diecut Waiting for Mockup Waiting for DTP Waiti…" at bounding box center [652, 345] width 379 height 17
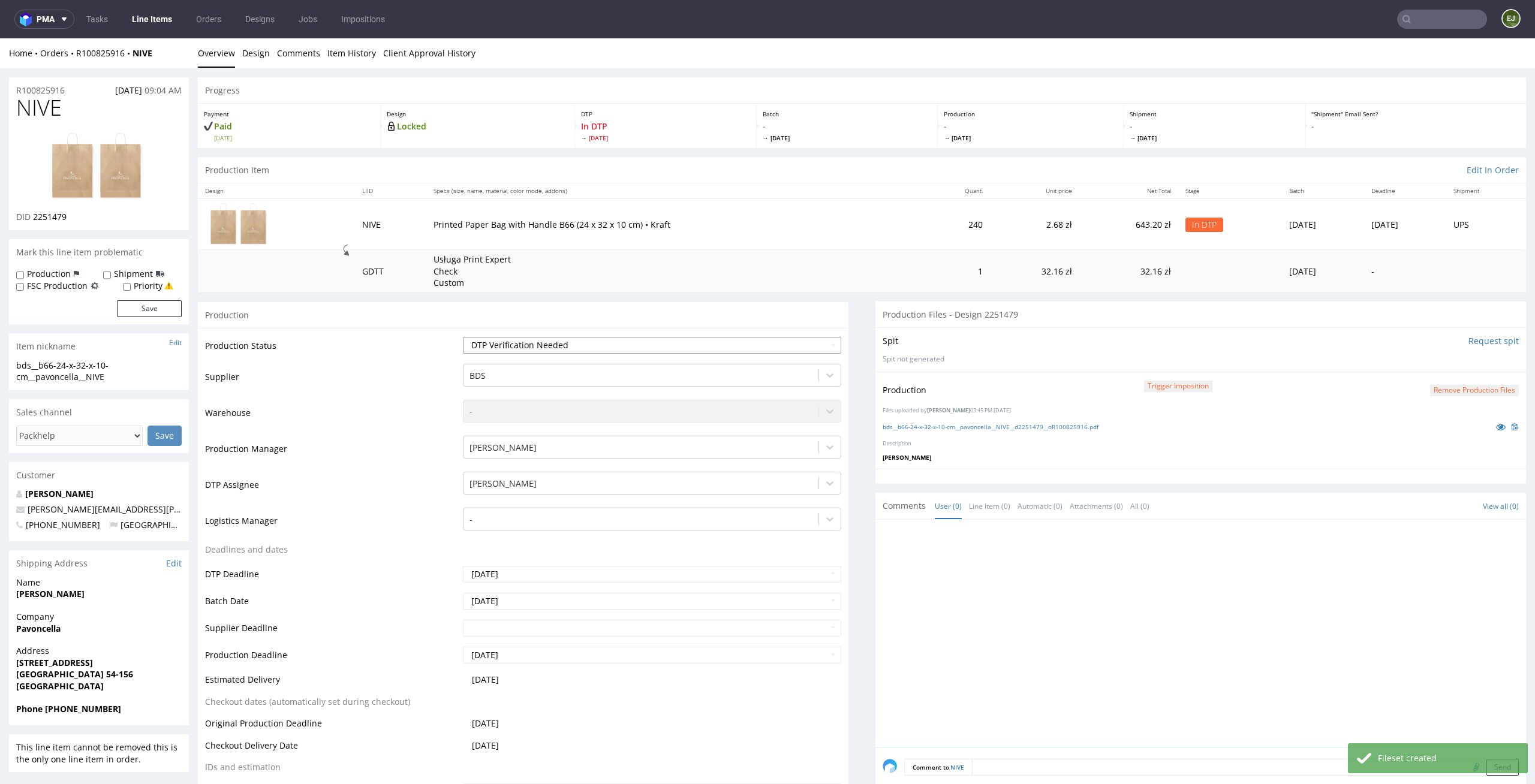
click at [463, 337] on select "Waiting for Artwork Waiting for Diecut Waiting for Mockup Waiting for DTP Waiti…" at bounding box center [652, 345] width 379 height 17
click at [779, 336] on td "Waiting for Artwork Waiting for Diecut Waiting for Mockup Waiting for DTP Waiti…" at bounding box center [651, 349] width 382 height 27
click at [779, 346] on select "Waiting for Artwork Waiting for Diecut Waiting for Mockup Waiting for DTP Waiti…" at bounding box center [652, 345] width 379 height 17
select select "dtp_production_ready"
click at [463, 337] on select "Waiting for Artwork Waiting for Diecut Waiting for Mockup Waiting for DTP Waiti…" at bounding box center [652, 345] width 379 height 17
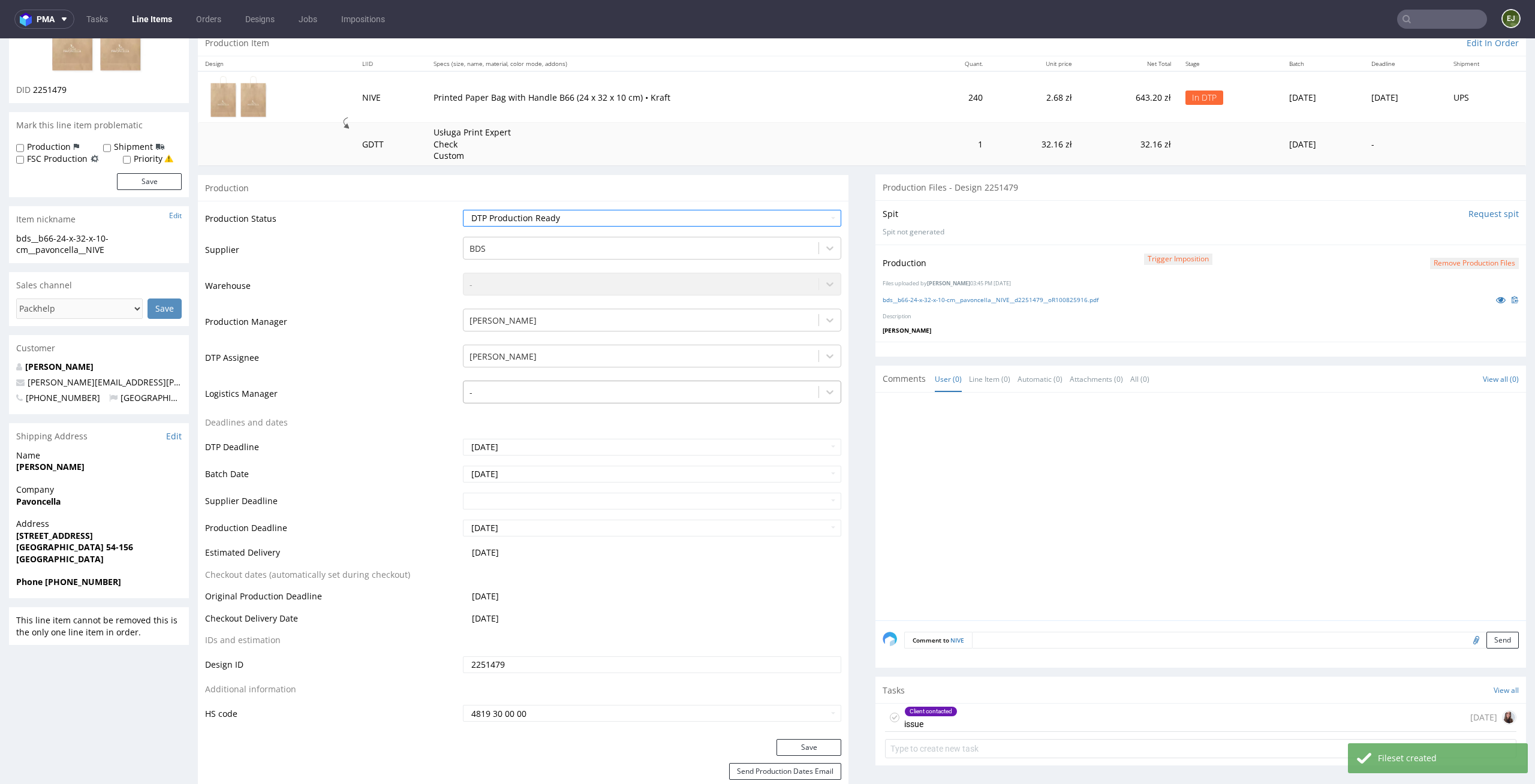
scroll to position [176, 0]
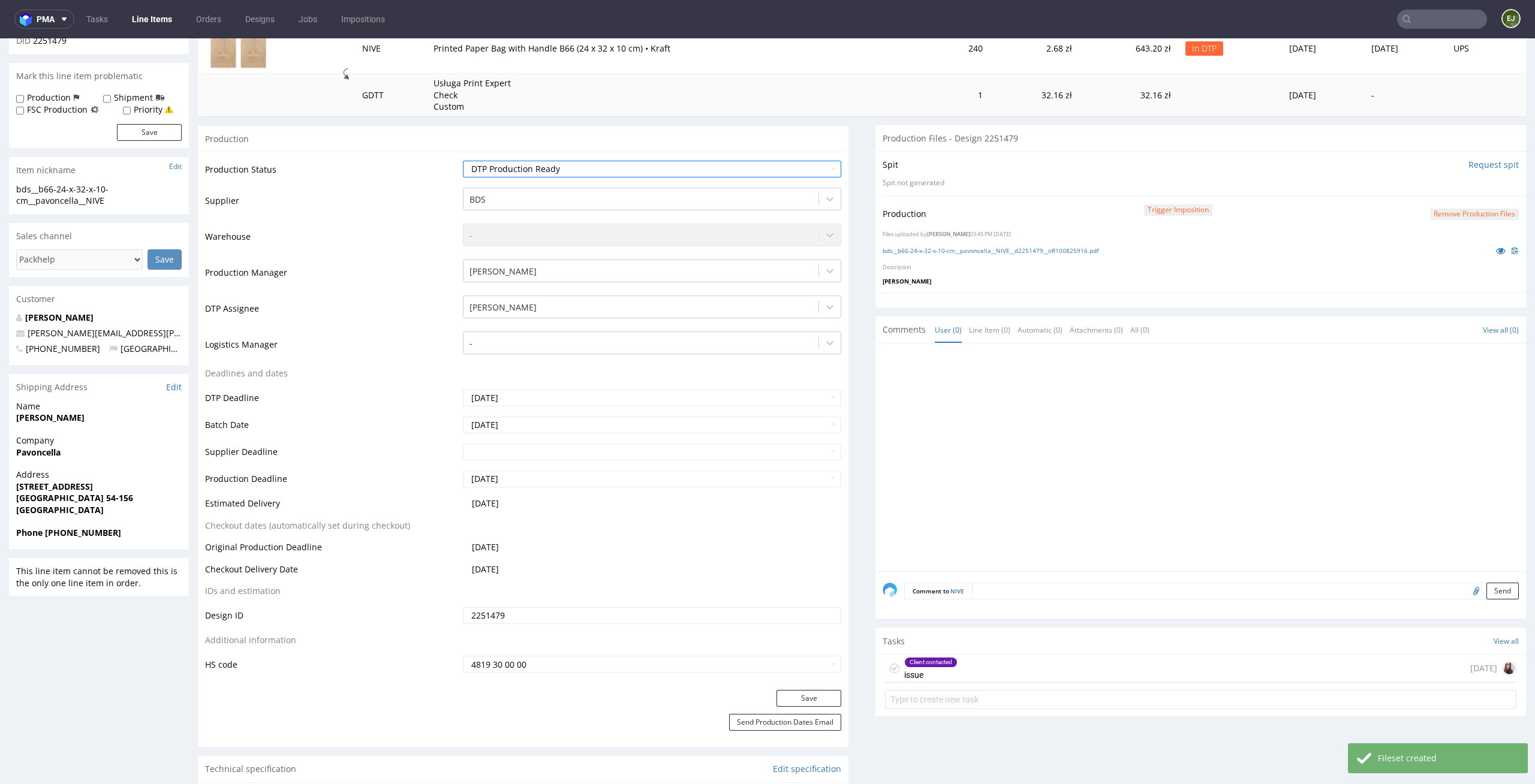
click at [796, 706] on div "Save" at bounding box center [523, 702] width 650 height 24
click at [796, 706] on div "Save" at bounding box center [523, 702] width 650 height 24
click at [796, 706] on button "Save" at bounding box center [808, 699] width 65 height 17
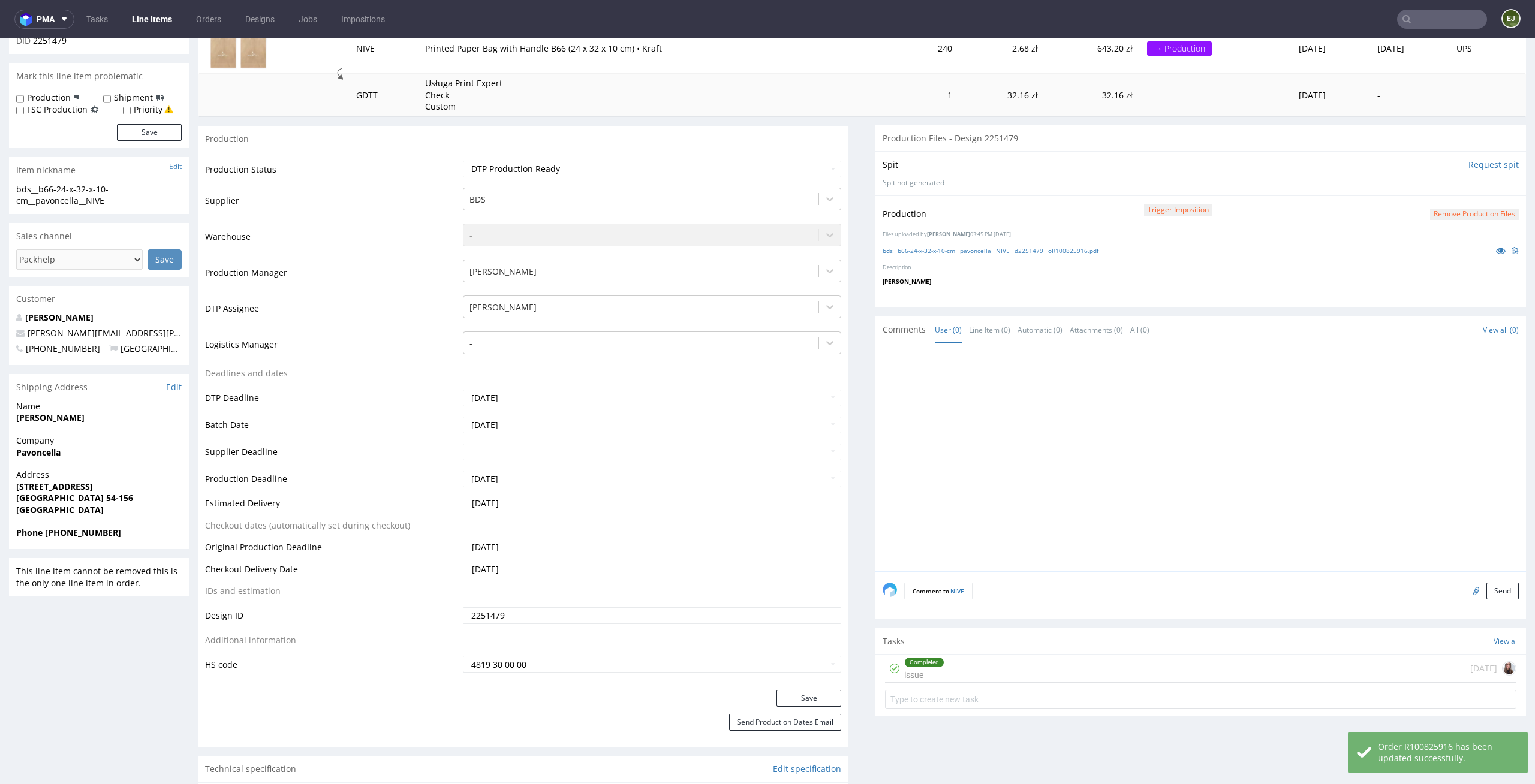
scroll to position [0, 0]
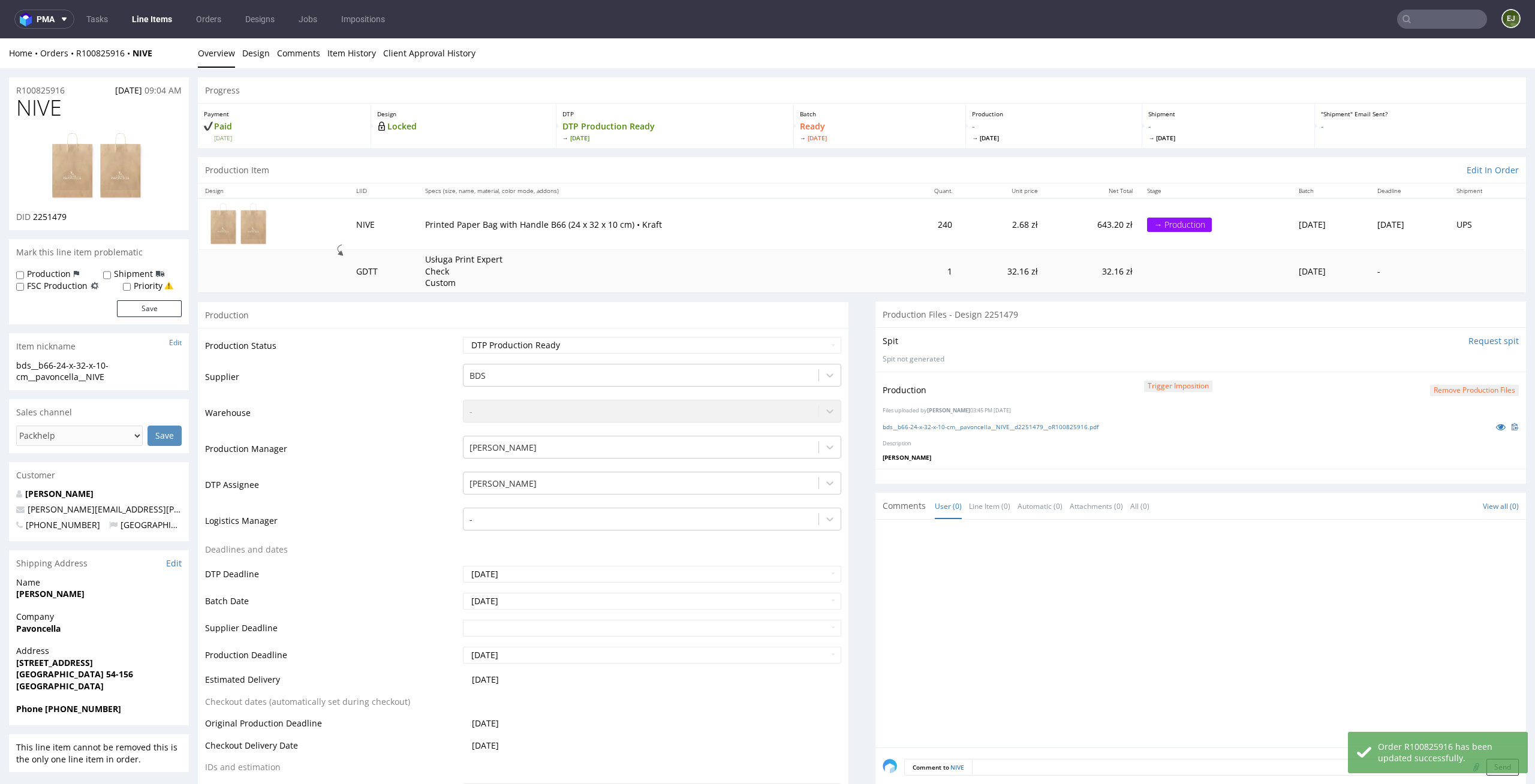
click at [152, 14] on link "Line Items" at bounding box center [152, 19] width 55 height 19
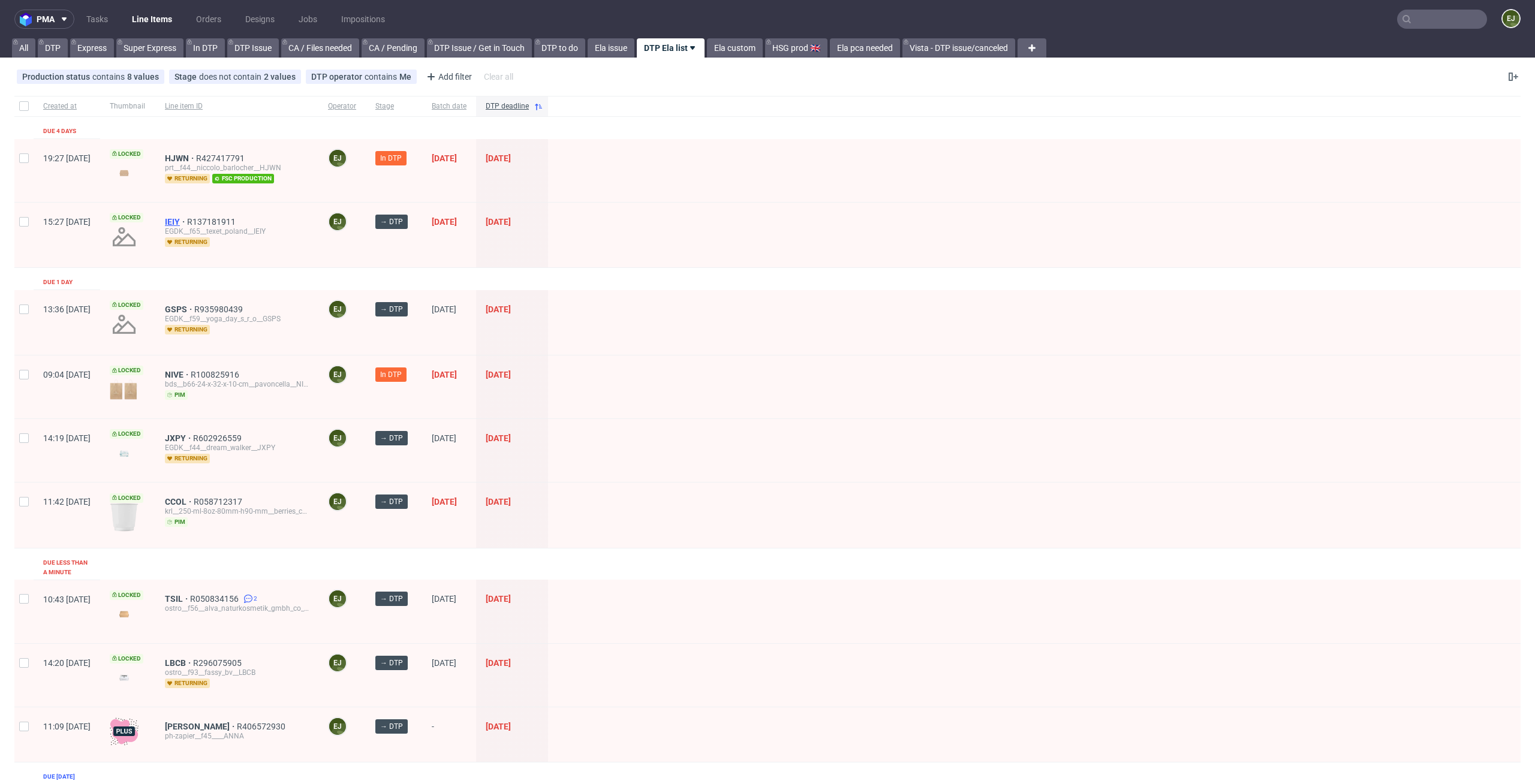
click at [187, 223] on span "IEIY" at bounding box center [175, 221] width 22 height 9
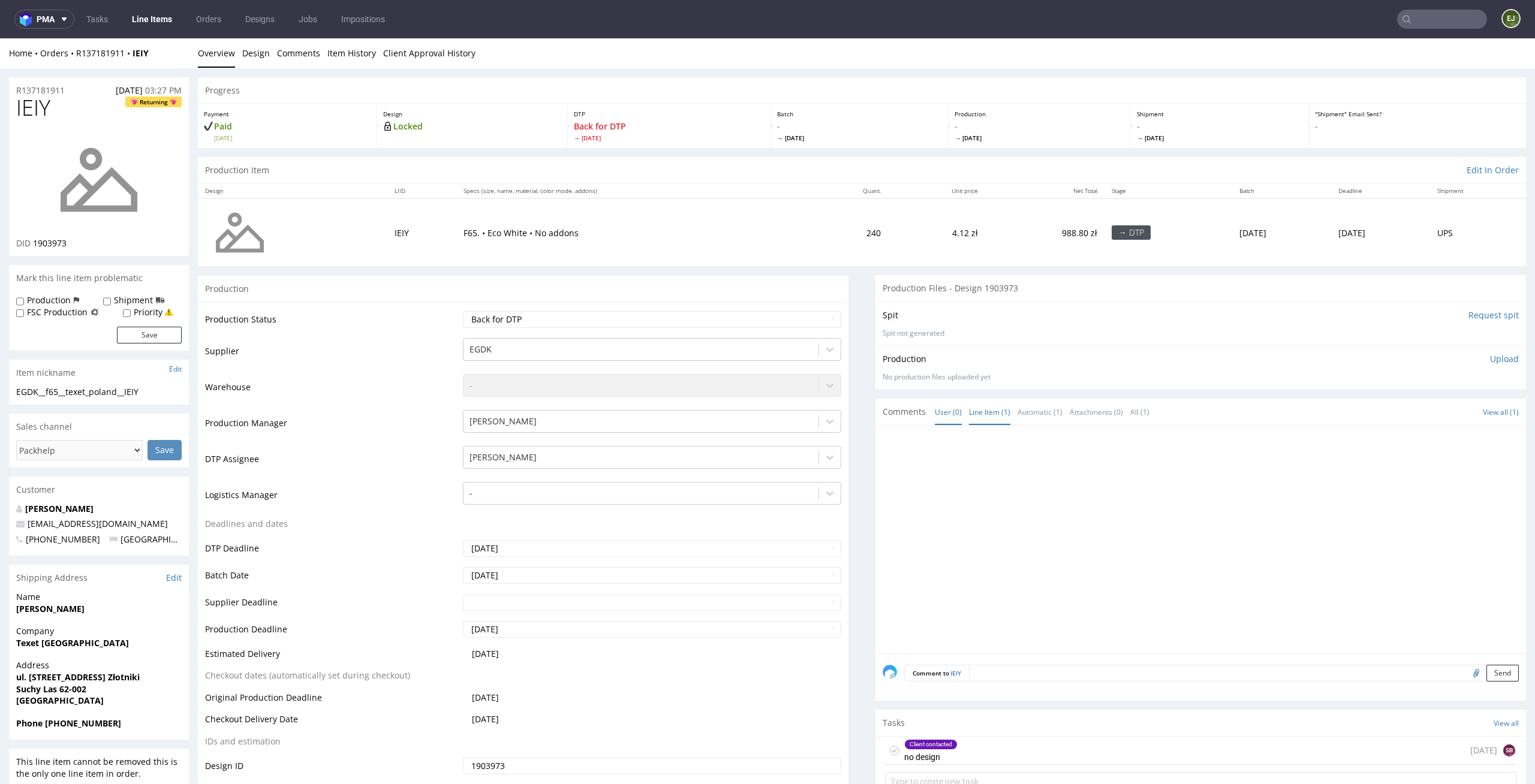
click at [969, 422] on link "Line Item (1)" at bounding box center [989, 412] width 41 height 26
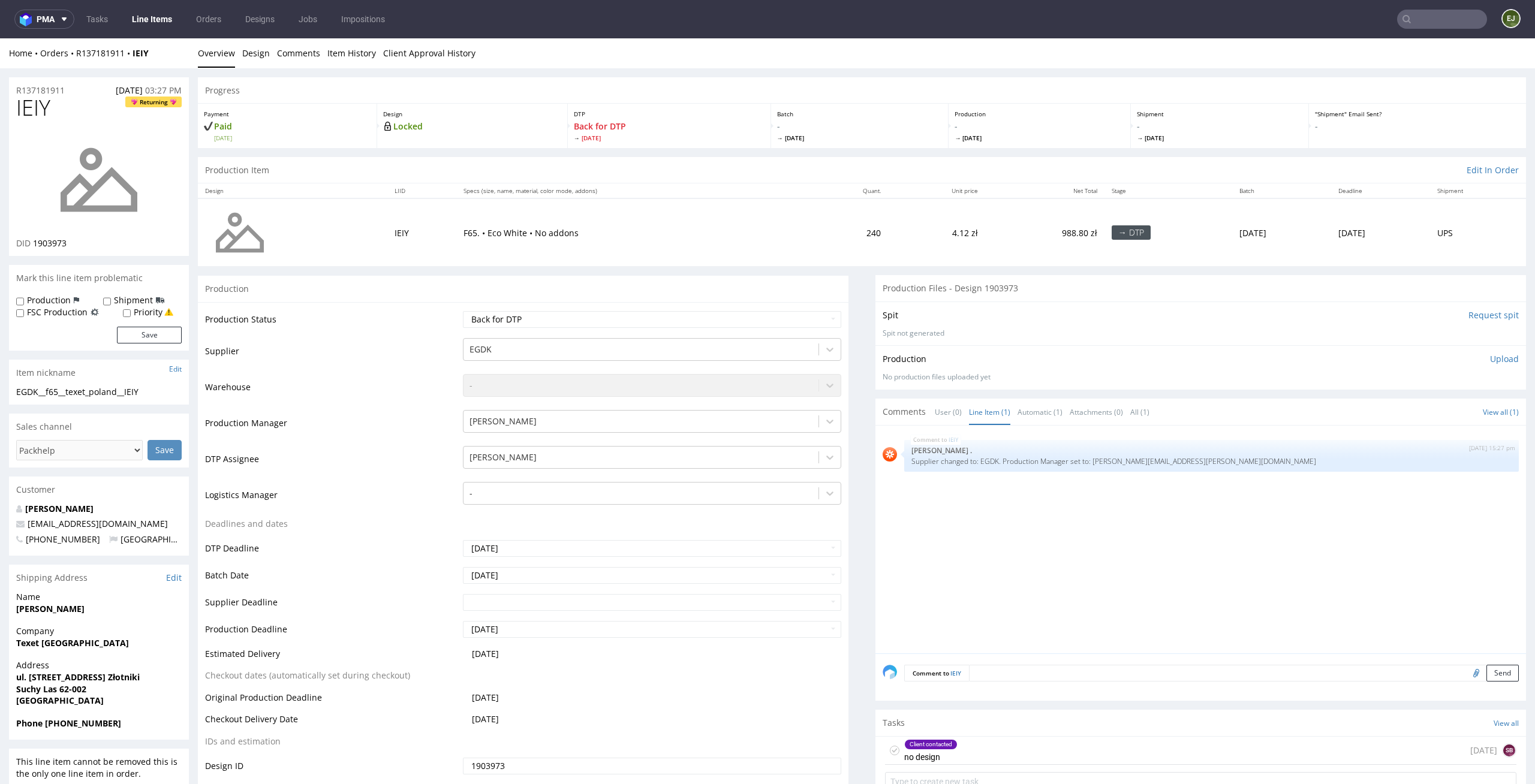
scroll to position [93, 0]
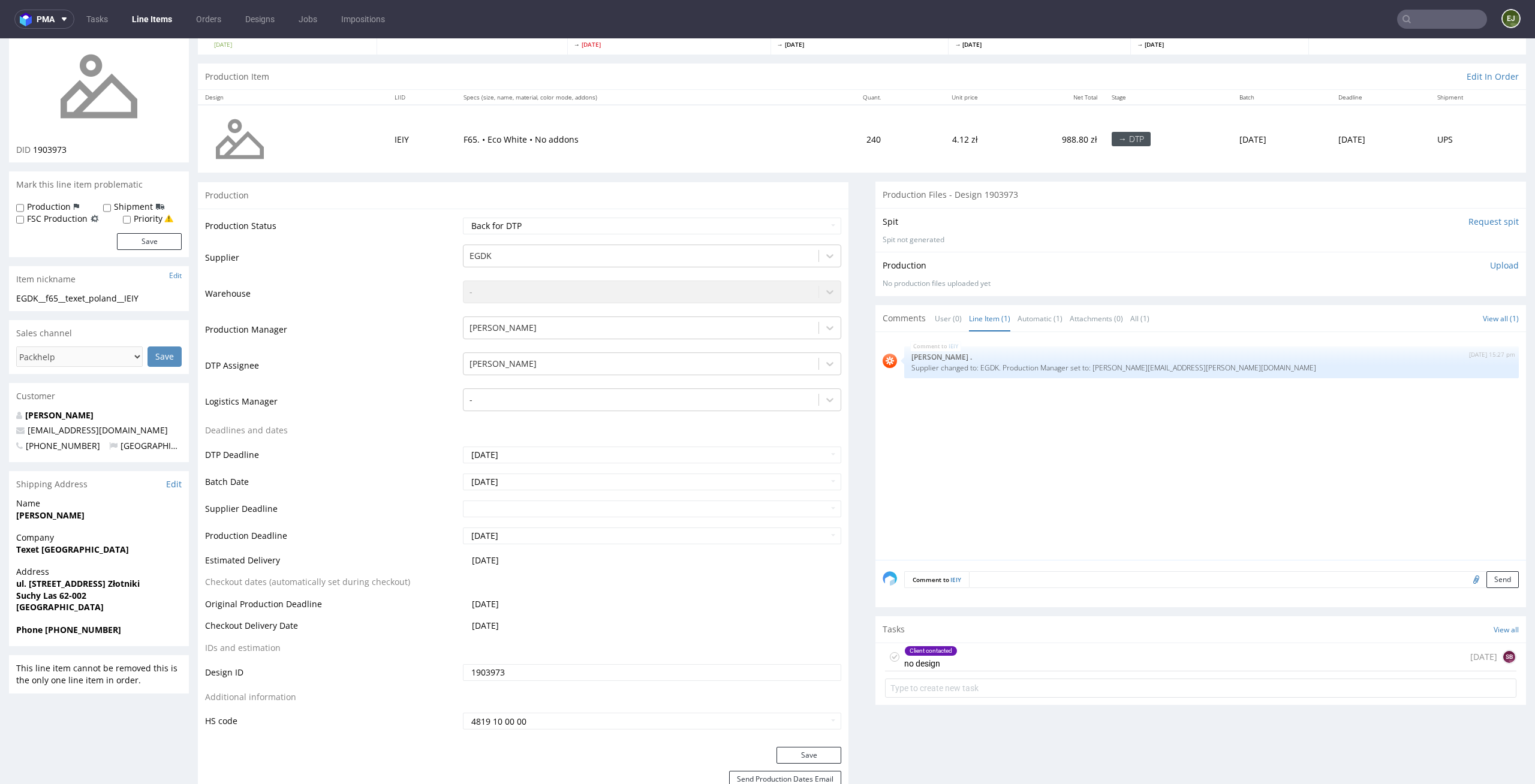
click at [974, 634] on div "Tasks View all" at bounding box center [1200, 629] width 650 height 26
click at [974, 664] on div "Client contacted no design [DATE] SB" at bounding box center [1200, 657] width 631 height 28
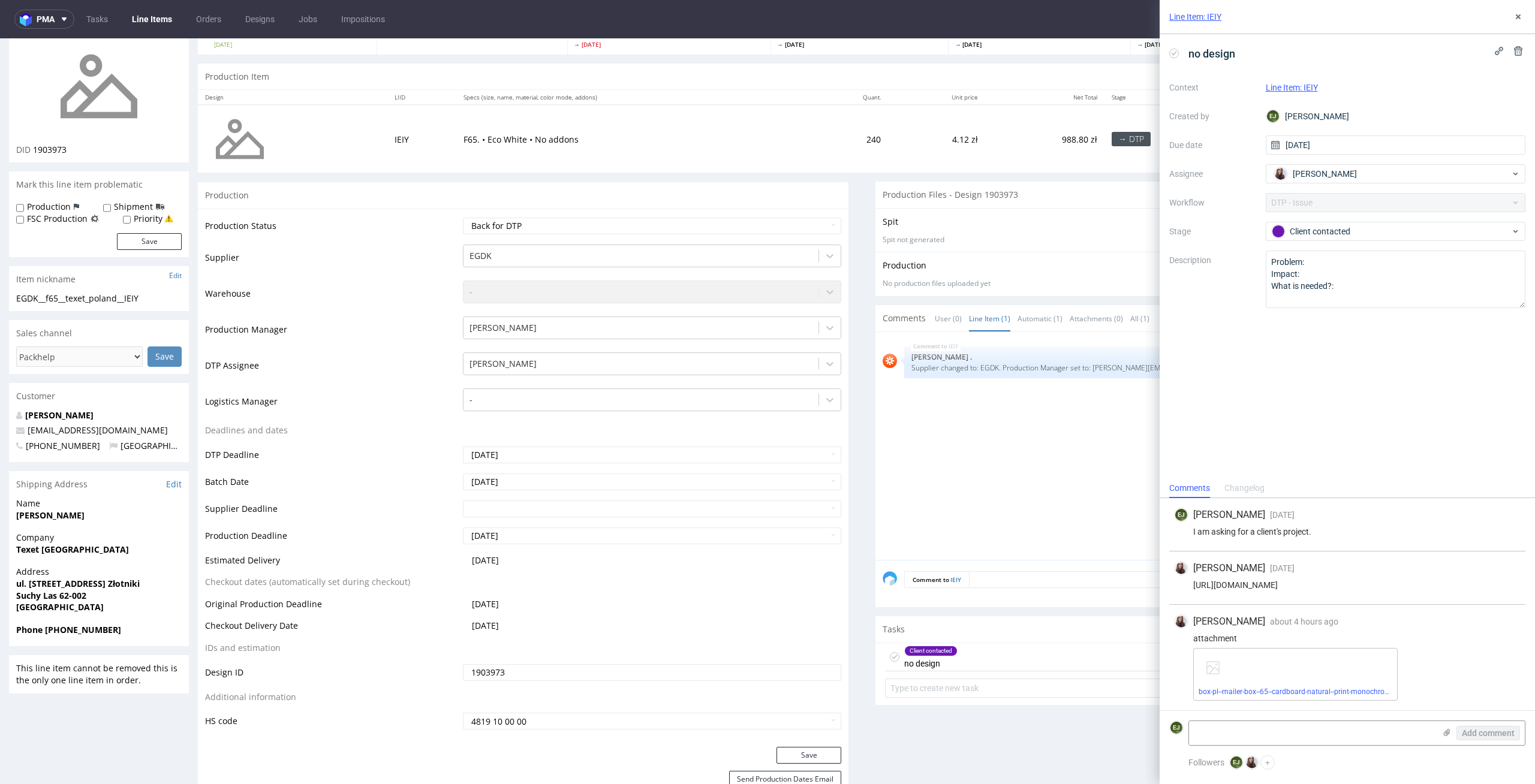
click at [1269, 699] on div "box-pl--mailer-box--65--cardboard-natural--print-monochrome--foil-none.pdf" at bounding box center [1295, 674] width 204 height 53
click at [1281, 684] on div "box-pl--mailer-box--65--cardboard-natural--print-monochrome--foil-none.pdf" at bounding box center [1295, 674] width 204 height 53
click at [1270, 693] on link "box-pl--mailer-box--65--cardboard-natural--print-monochrome--foil-none.pdf" at bounding box center [1318, 691] width 241 height 9
click at [985, 97] on th "Net Total" at bounding box center [1044, 97] width 119 height 15
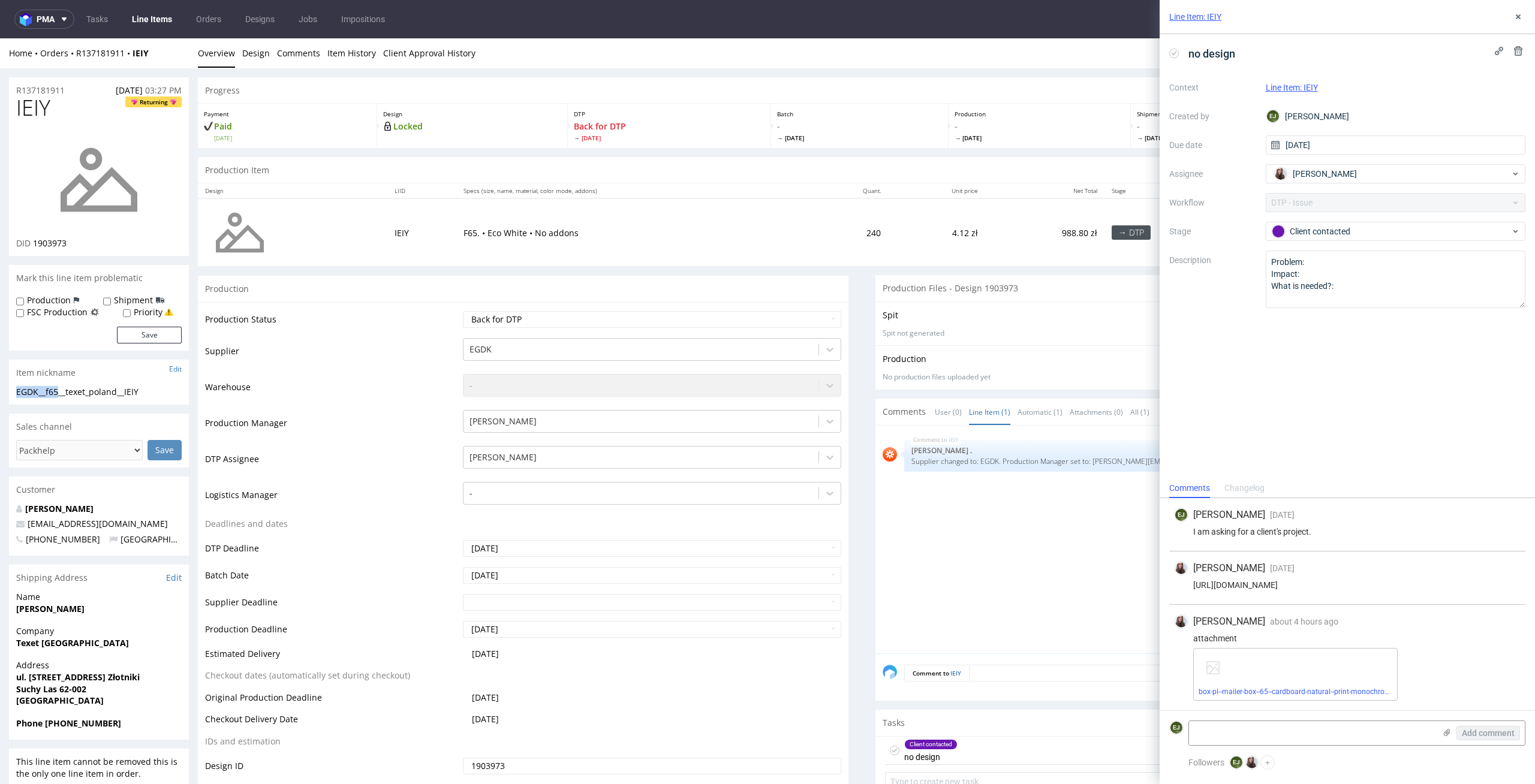
drag, startPoint x: 60, startPoint y: 389, endPoint x: 0, endPoint y: 389, distance: 60.0
copy div "EGDK__f65"
drag, startPoint x: 55, startPoint y: 104, endPoint x: 1, endPoint y: 104, distance: 54.0
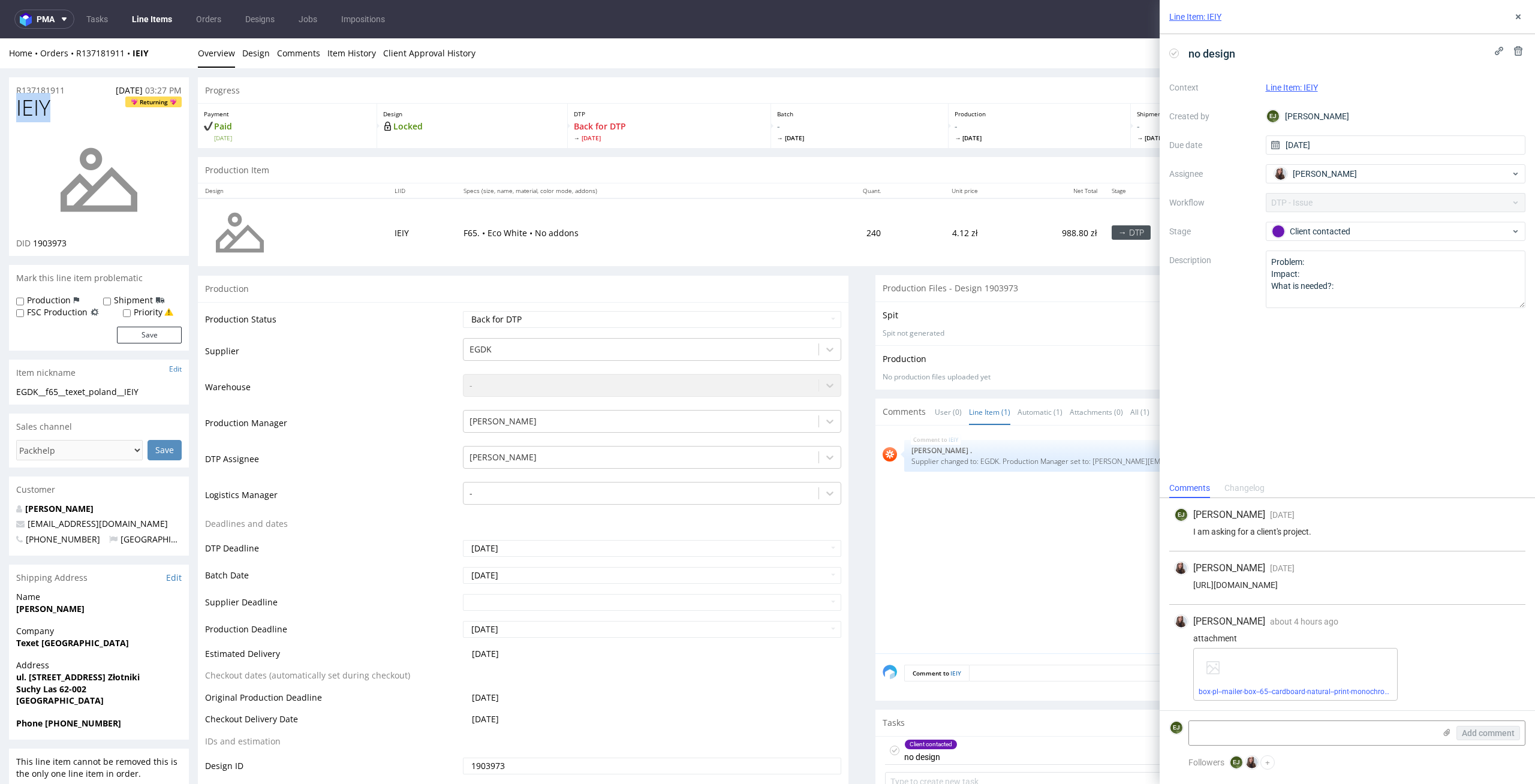
copy span "IEIY"
drag, startPoint x: 153, startPoint y: 388, endPoint x: 0, endPoint y: 392, distance: 153.1
drag, startPoint x: 72, startPoint y: 245, endPoint x: 32, endPoint y: 245, distance: 40.0
click at [32, 245] on div "DID 1903973" at bounding box center [99, 243] width 165 height 12
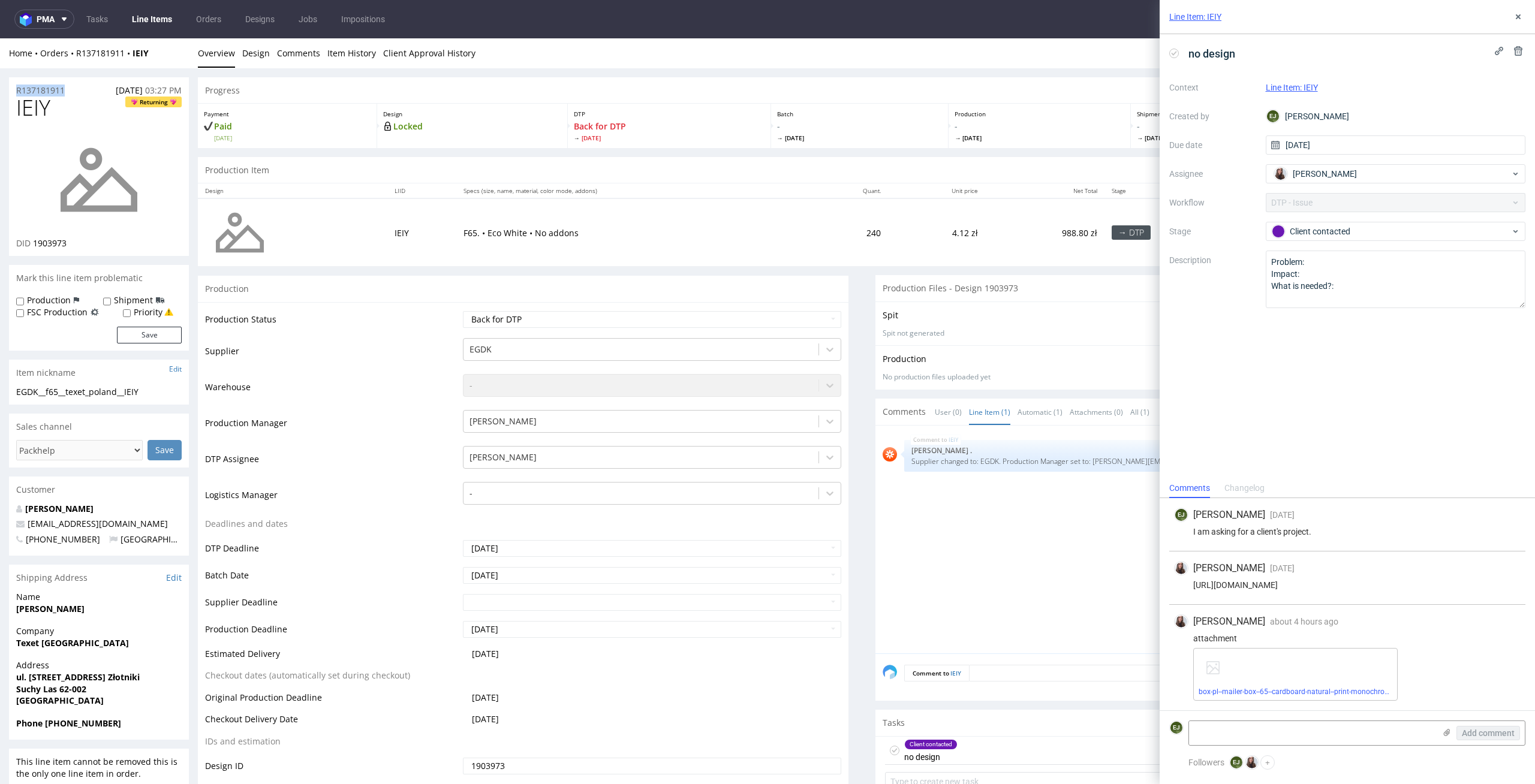
drag, startPoint x: 69, startPoint y: 89, endPoint x: 0, endPoint y: 89, distance: 69.0
click at [1173, 53] on icon at bounding box center [1173, 53] width 9 height 9
click at [1525, 16] on div "Line Item: IEIY" at bounding box center [1347, 17] width 375 height 34
click at [1510, 9] on div "Line Item: IEIY" at bounding box center [1347, 17] width 375 height 34
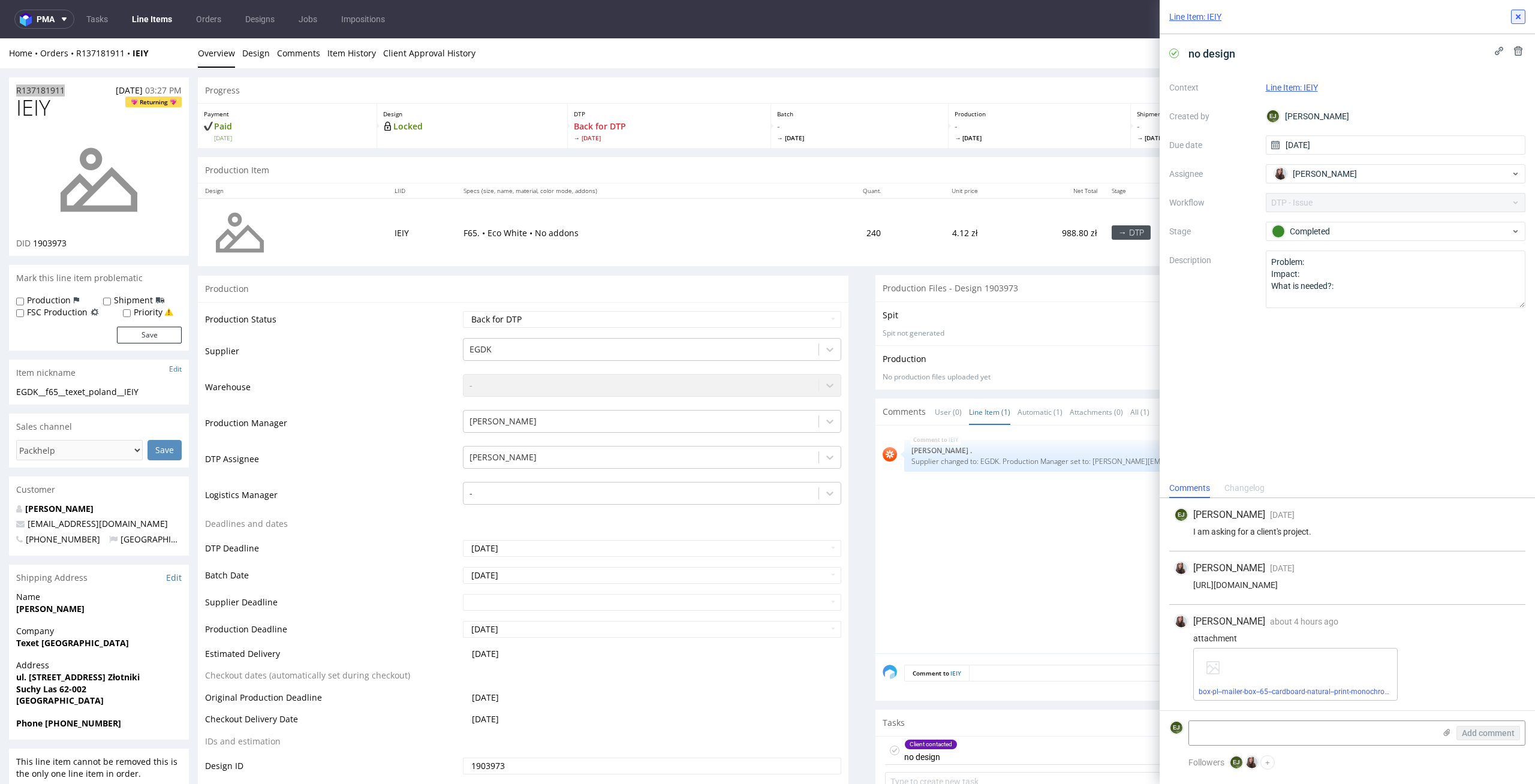
click at [1516, 12] on icon at bounding box center [1517, 16] width 9 height 9
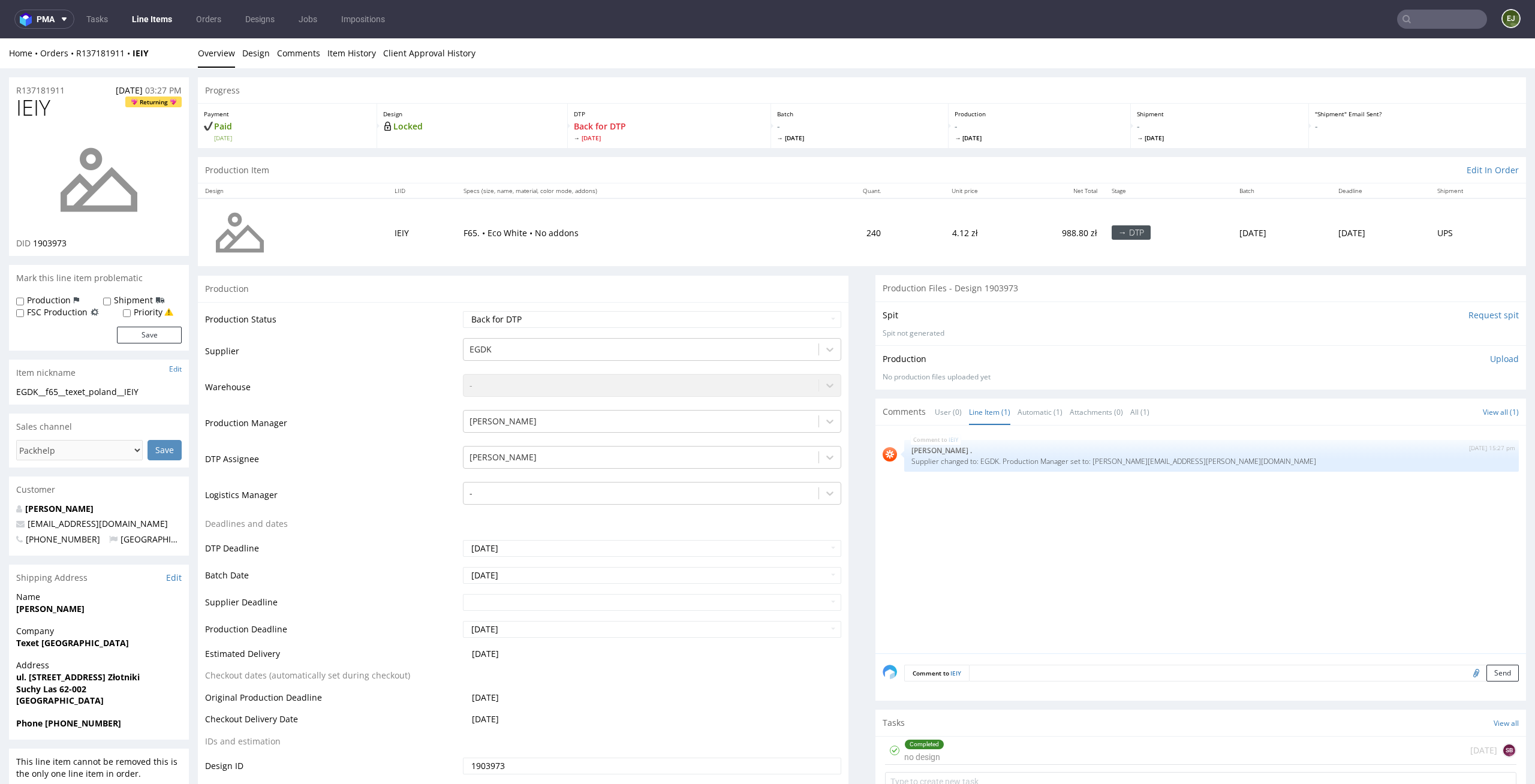
click at [1490, 357] on p "Upload" at bounding box center [1504, 359] width 28 height 12
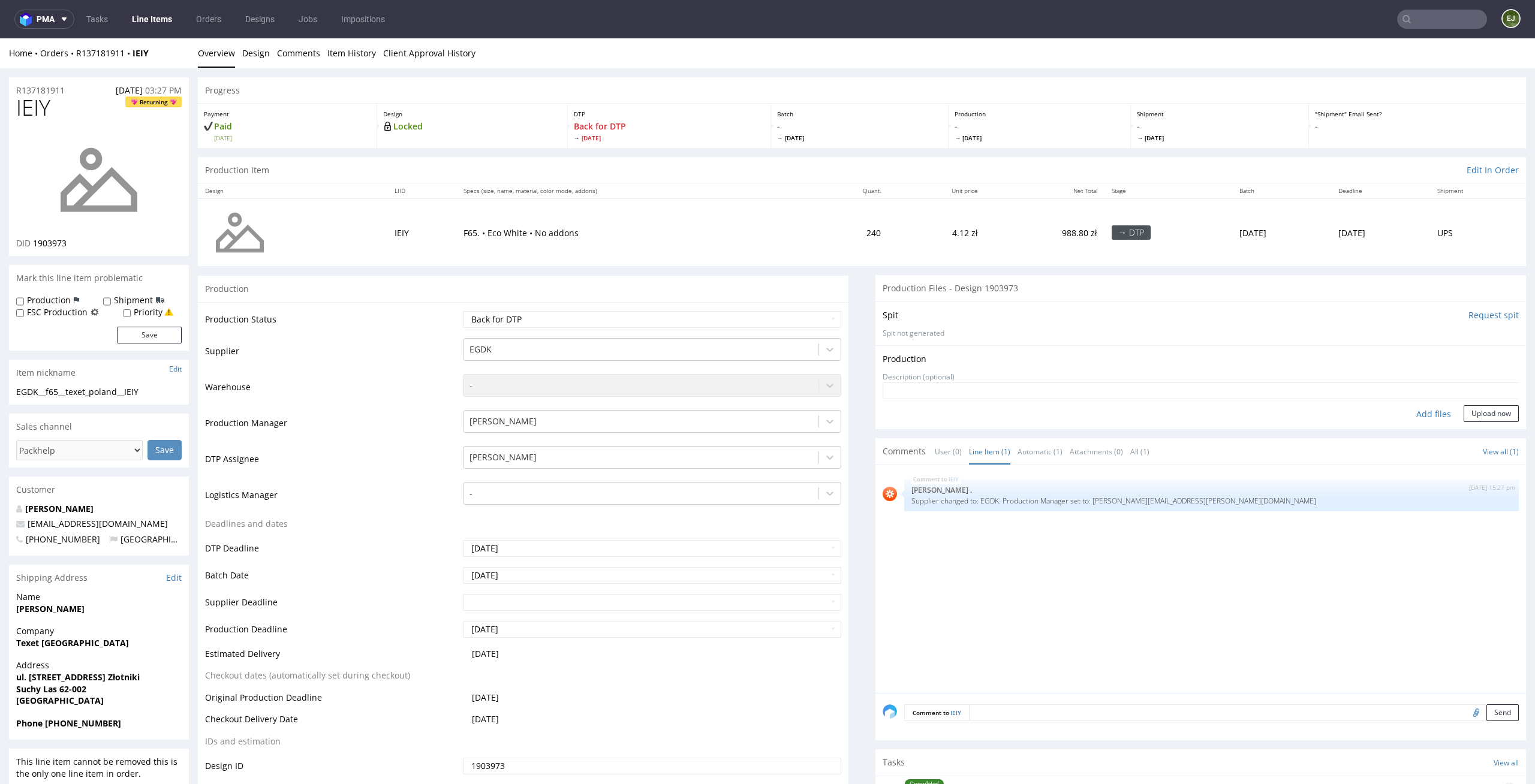
click at [1411, 409] on div "Add files" at bounding box center [1433, 414] width 60 height 18
type input "C:\fakepath\EGDK__f65__texet_poland__IEIY__d1903973__oR137181911__outside.pdf"
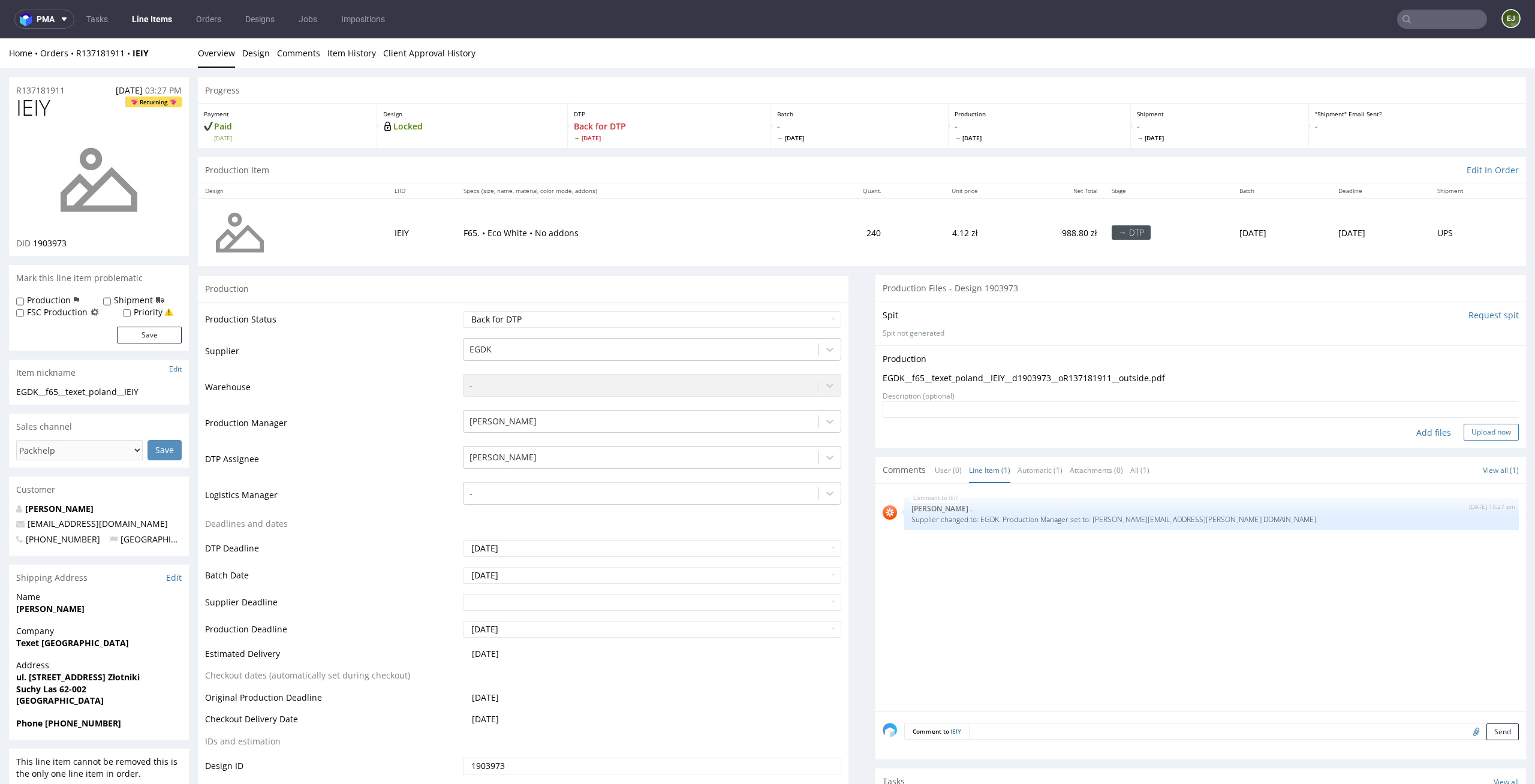
click at [1471, 437] on button "Upload now" at bounding box center [1490, 432] width 55 height 17
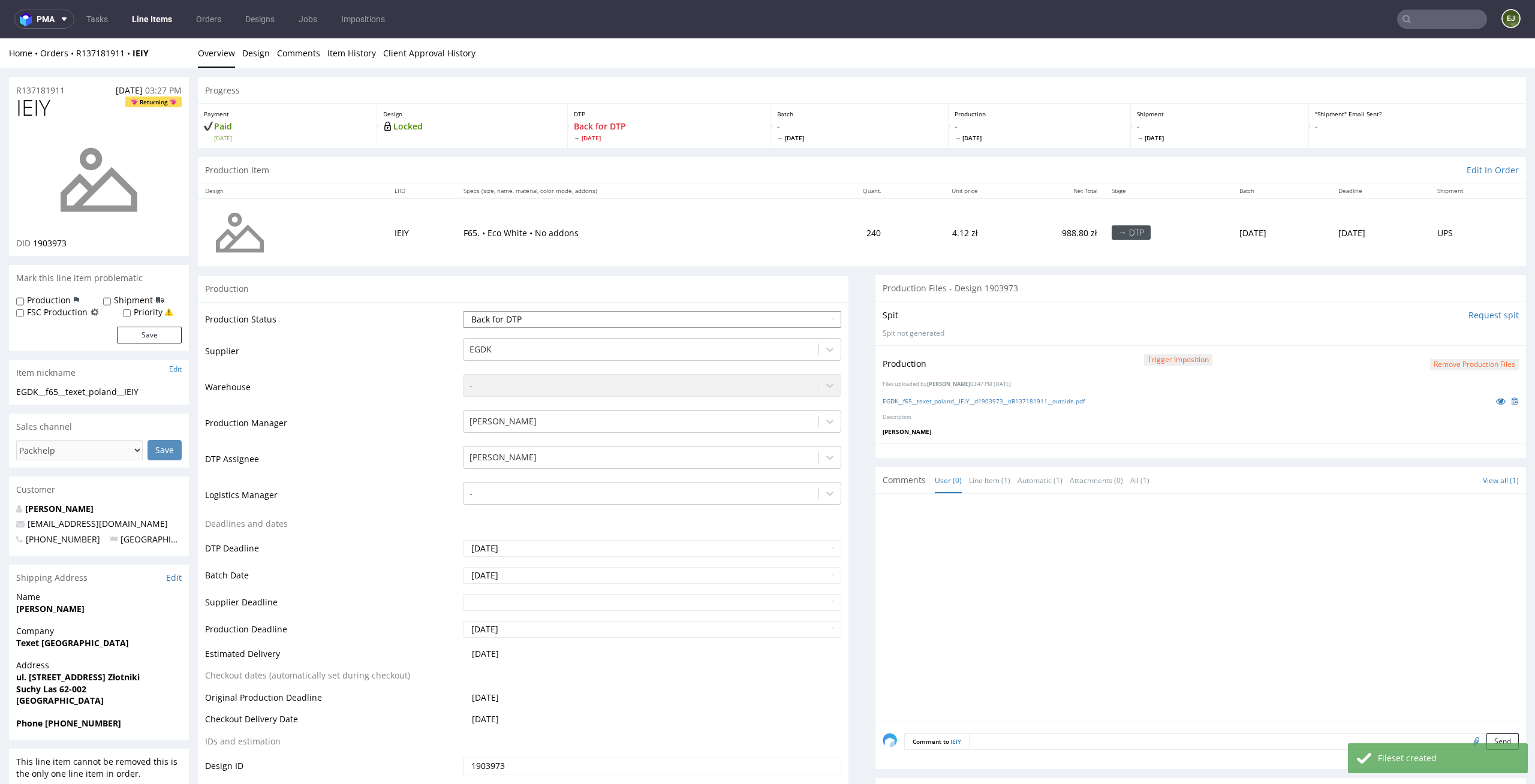
click at [810, 316] on select "Waiting for Artwork Waiting for Diecut Waiting for Mockup Waiting for DTP Waiti…" at bounding box center [652, 320] width 379 height 17
select select "dtp_production_ready"
click at [463, 311] on select "Waiting for Artwork Waiting for Diecut Waiting for Mockup Waiting for DTP Waiti…" at bounding box center [652, 320] width 379 height 17
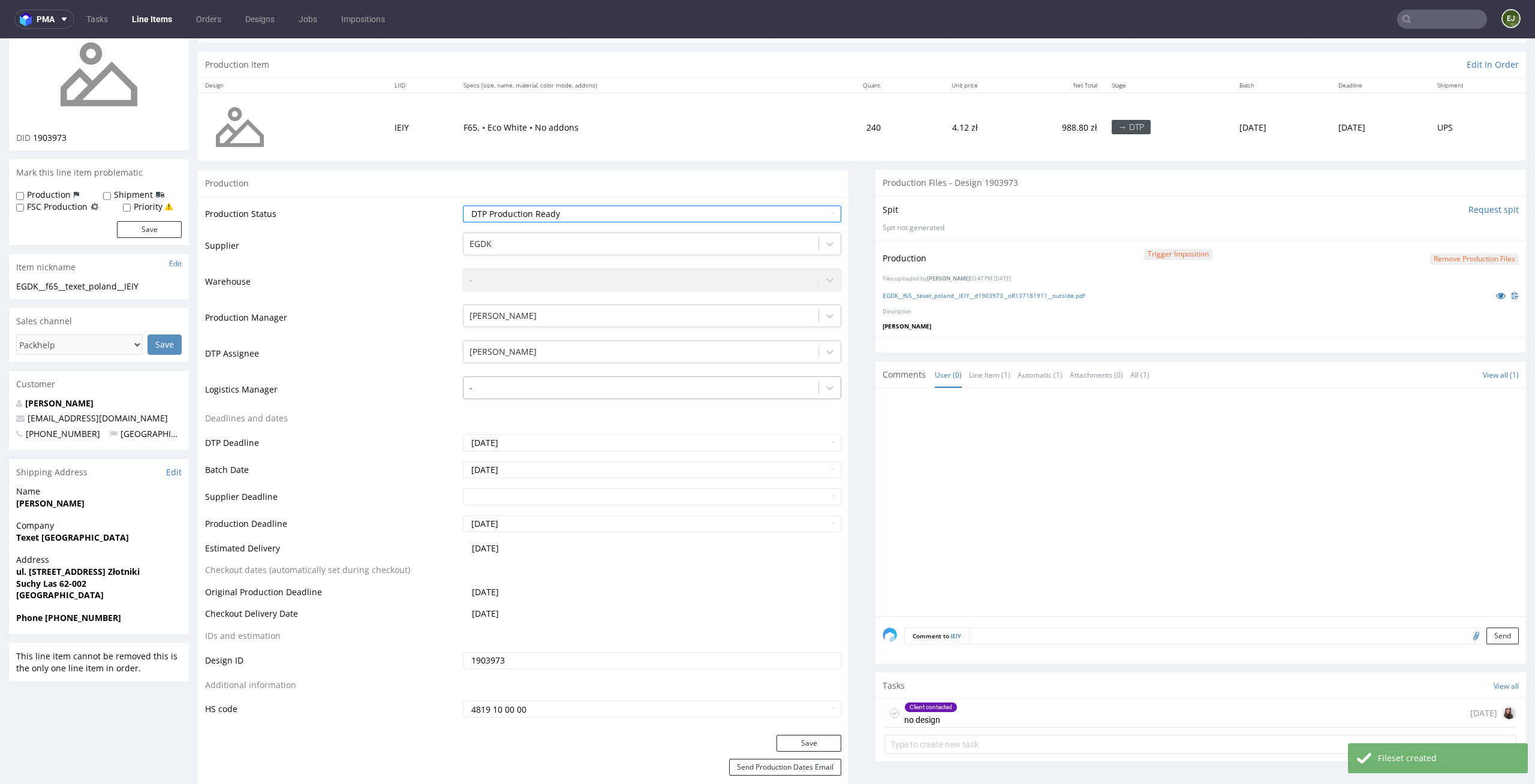
scroll to position [188, 0]
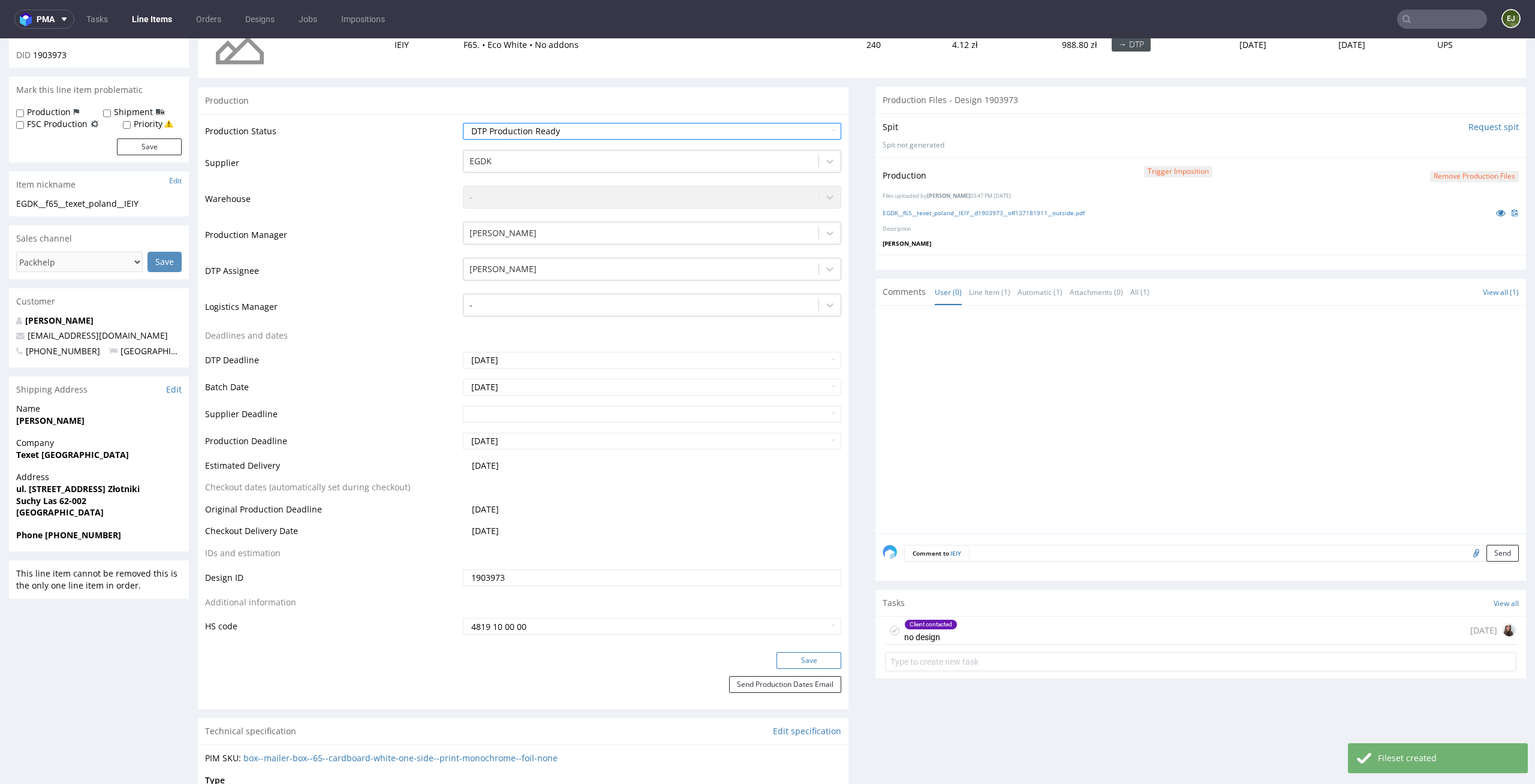
click at [798, 659] on button "Save" at bounding box center [808, 661] width 65 height 17
click at [890, 632] on icon at bounding box center [894, 630] width 9 height 9
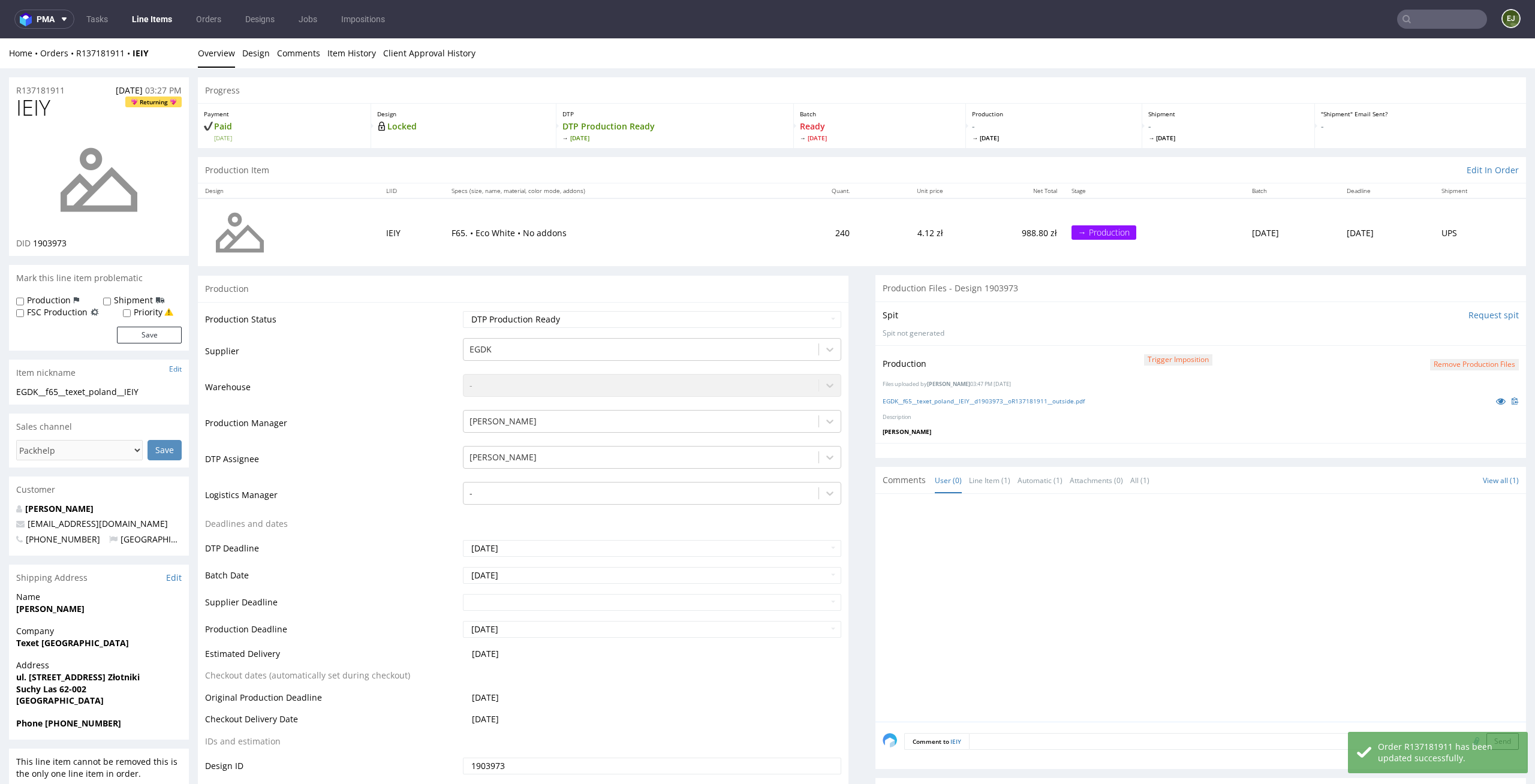
click at [155, 22] on link "Line Items" at bounding box center [152, 19] width 55 height 19
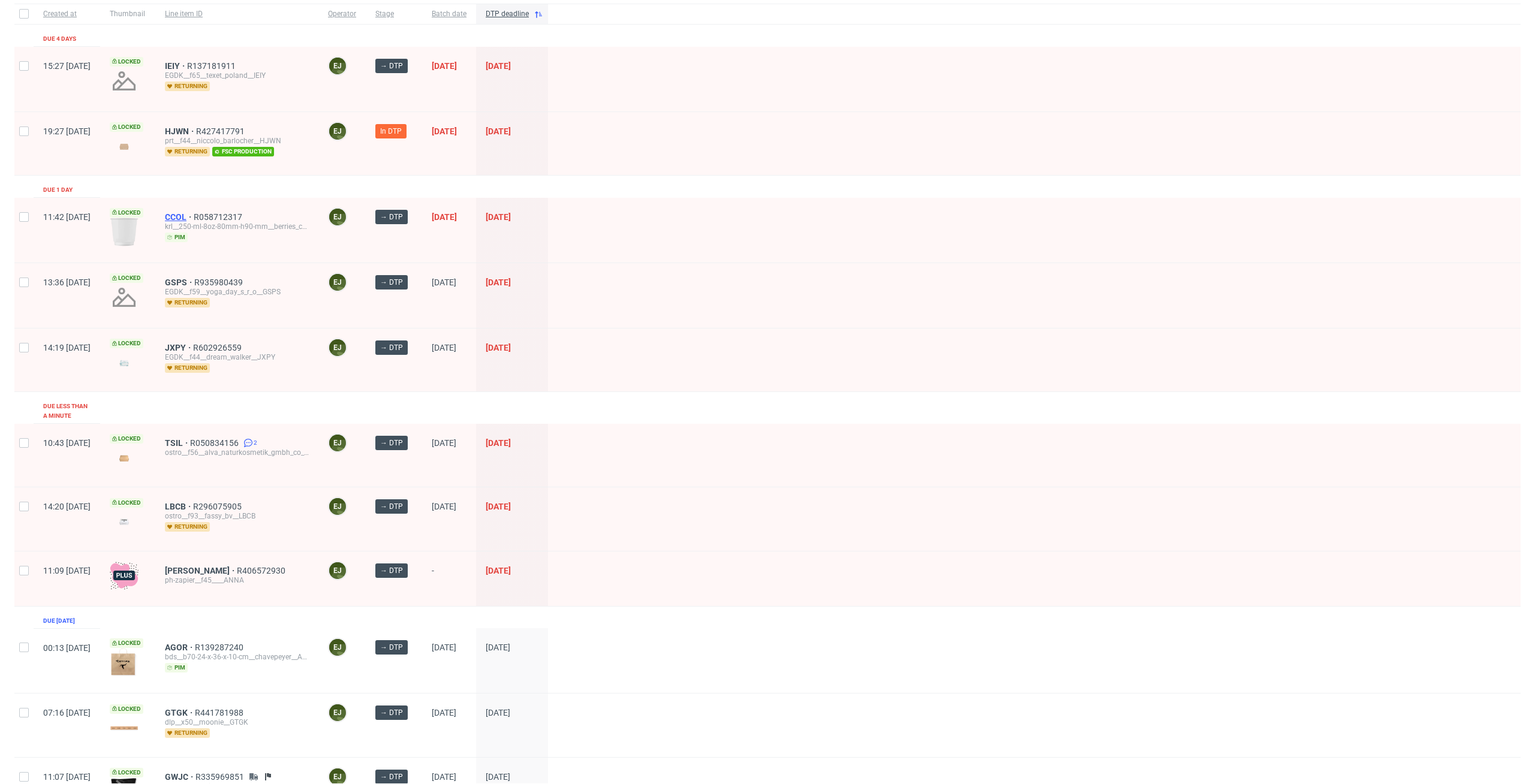
scroll to position [147, 0]
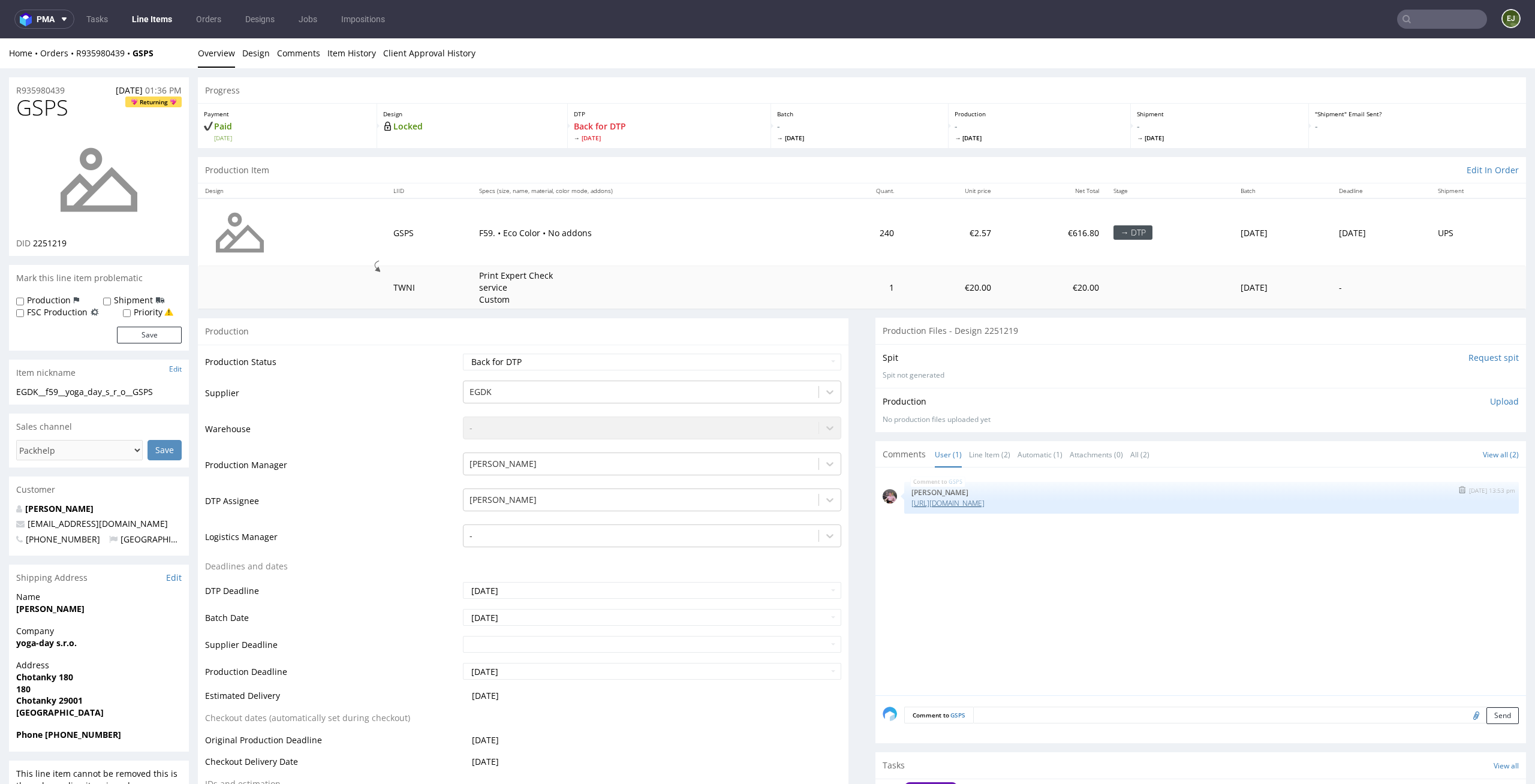
click at [984, 499] on link "https://www.dropbox.com/scl/fi/k0fqkajpm1rezplzyy8bl/fefco-427-320-90-182-v2.pd…" at bounding box center [947, 503] width 73 height 10
click at [698, 281] on td "Print Expert Check service Custom" at bounding box center [647, 288] width 353 height 43
drag, startPoint x: 61, startPoint y: 391, endPoint x: 0, endPoint y: 391, distance: 61.0
copy div "EGDK__f59"
